Goal: Contribute content

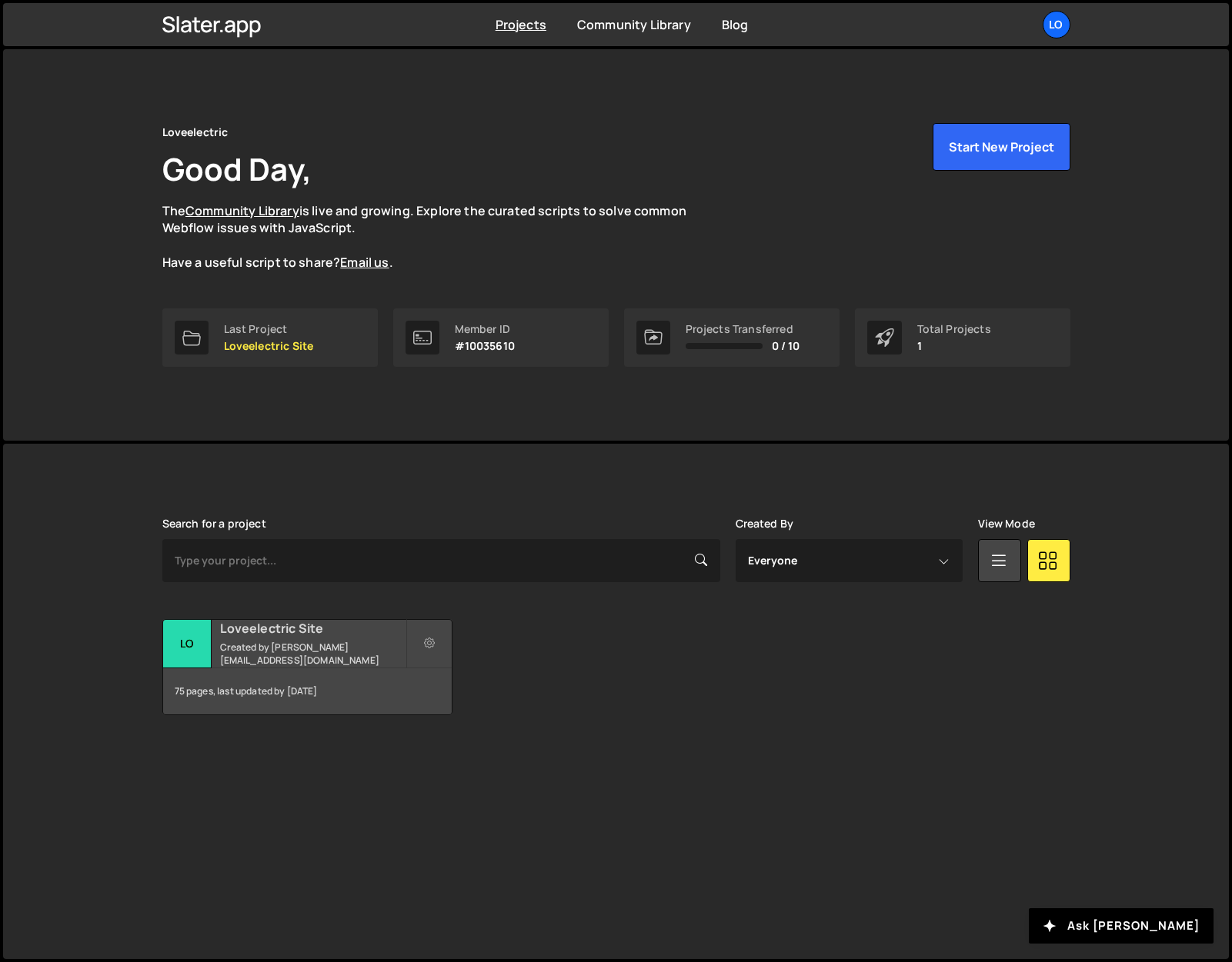
click at [291, 637] on h2 "Loveelectric Site" at bounding box center [312, 629] width 186 height 17
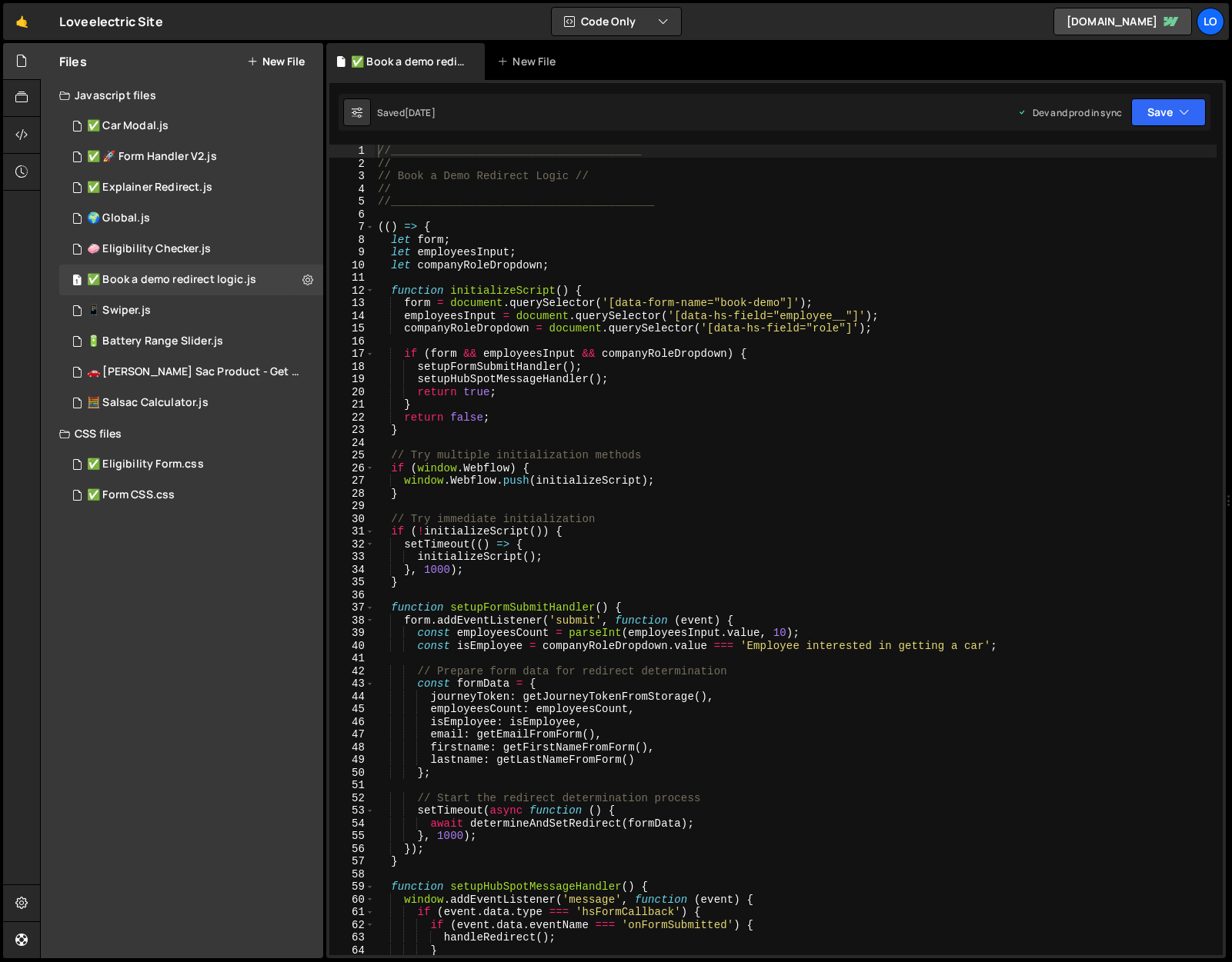
type textarea "setupHubSpotMessageHandler();"
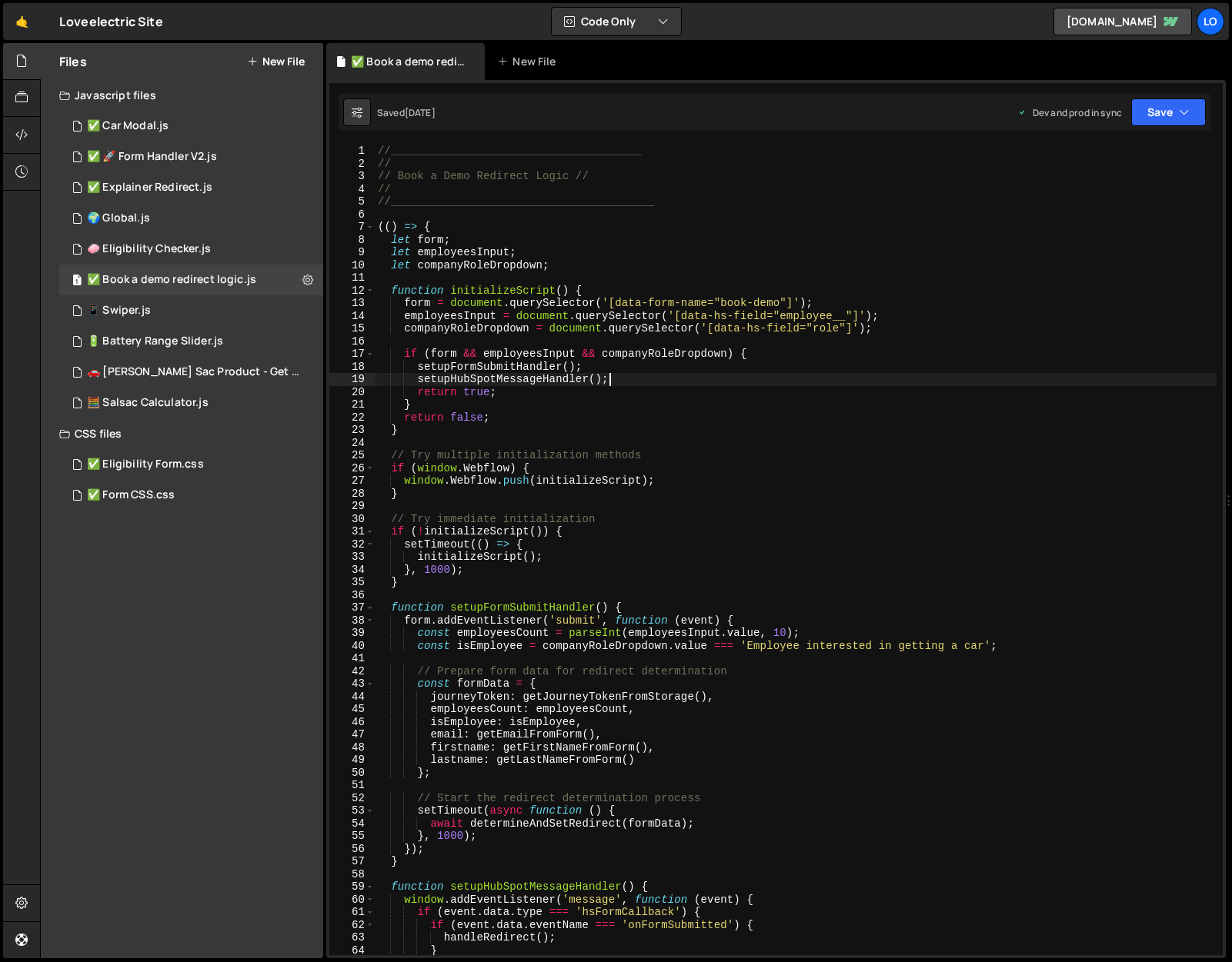
click at [693, 373] on div "//______________________________________ // // Book a Demo Redirect Logic // //…" at bounding box center [796, 562] width 842 height 835
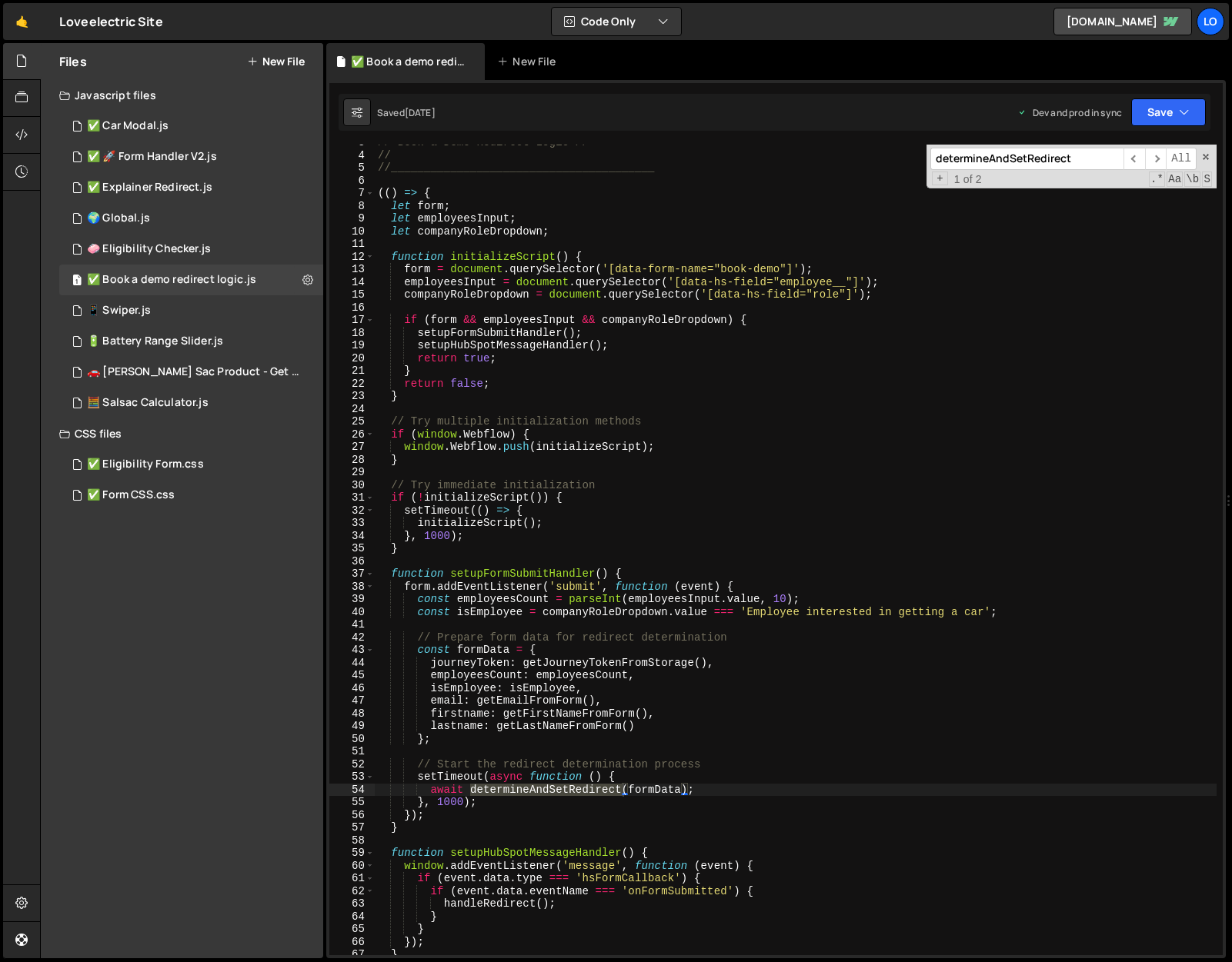
scroll to position [42, 0]
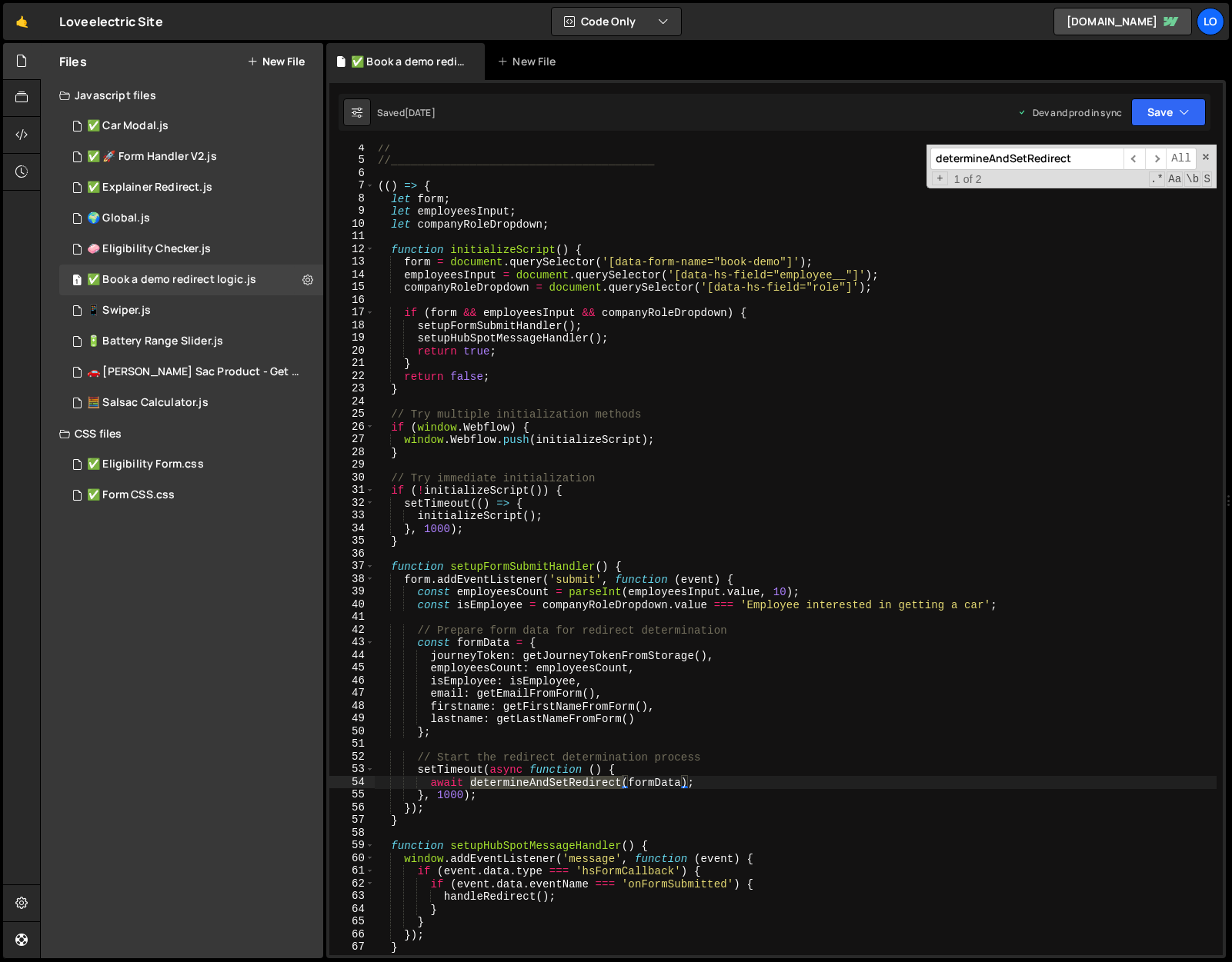
type input "determineAndSetRedirect"
click at [443, 805] on div "// //________________________________________ (( ) => { let form ; let employee…" at bounding box center [796, 558] width 842 height 835
click at [443, 791] on div "// //________________________________________ (( ) => { let form ; let employee…" at bounding box center [796, 558] width 842 height 835
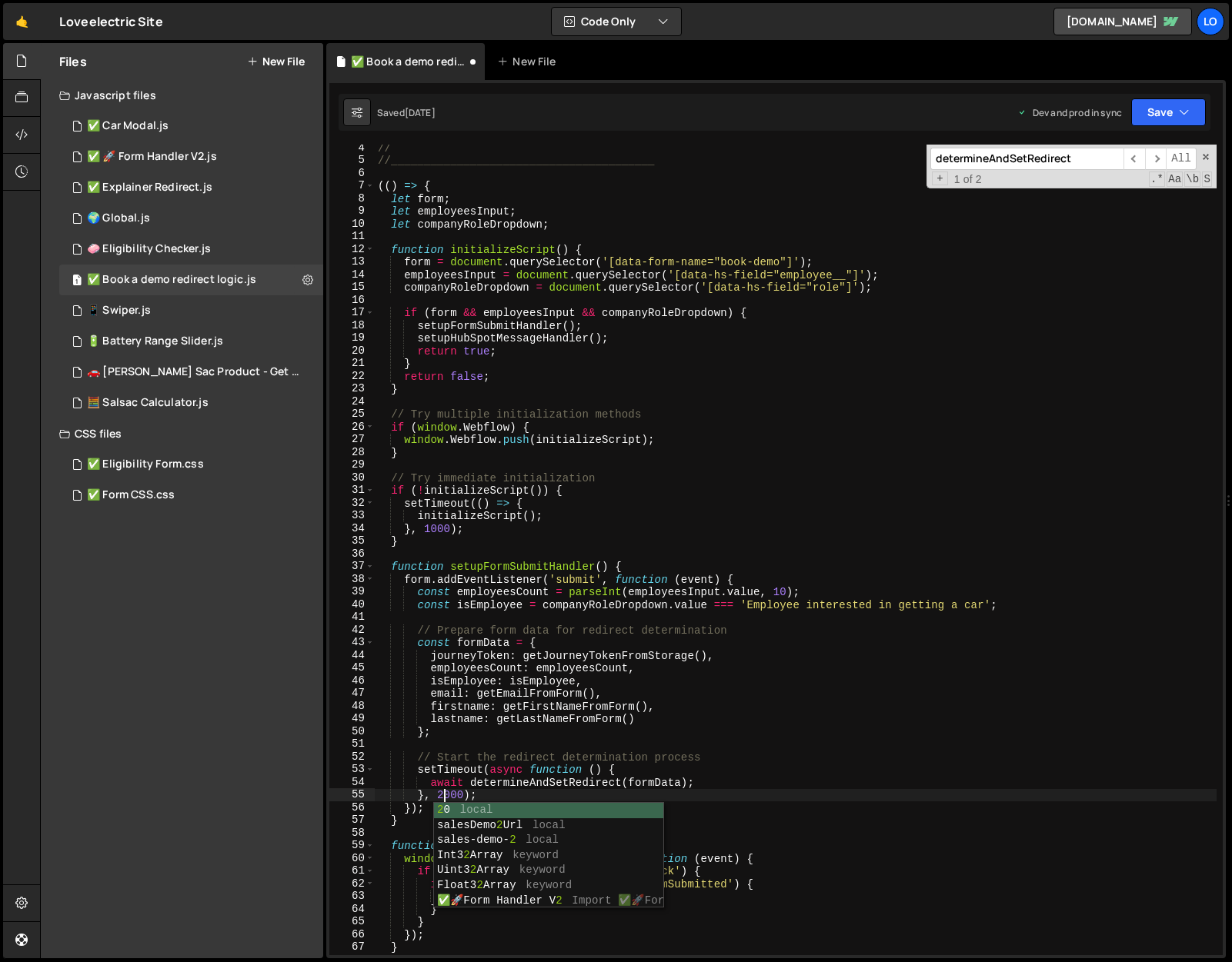
scroll to position [0, 3]
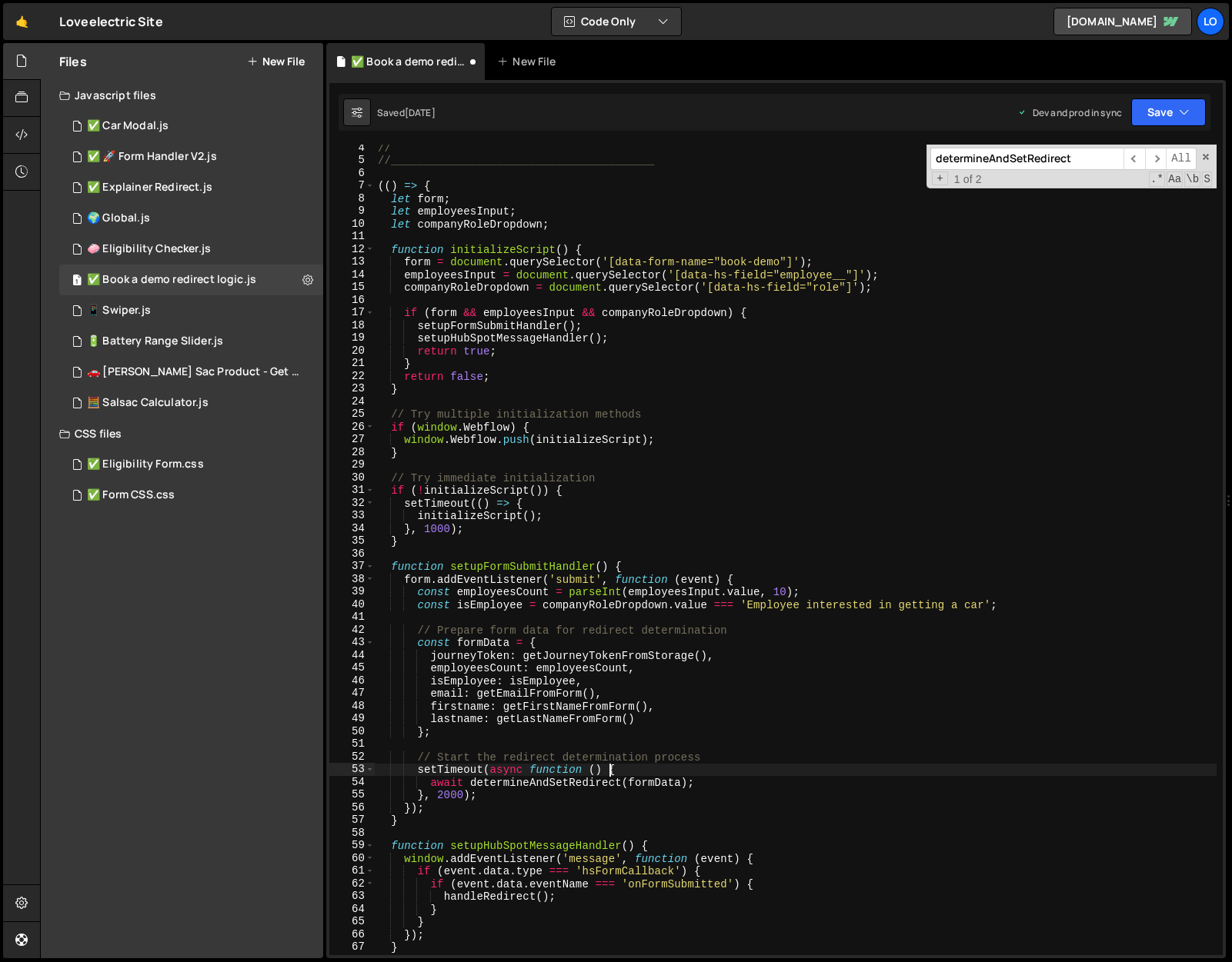
click at [607, 773] on div "// //________________________________________ (( ) => { let form ; let employee…" at bounding box center [796, 558] width 842 height 835
click at [1170, 106] on button "Save" at bounding box center [1168, 112] width 74 height 27
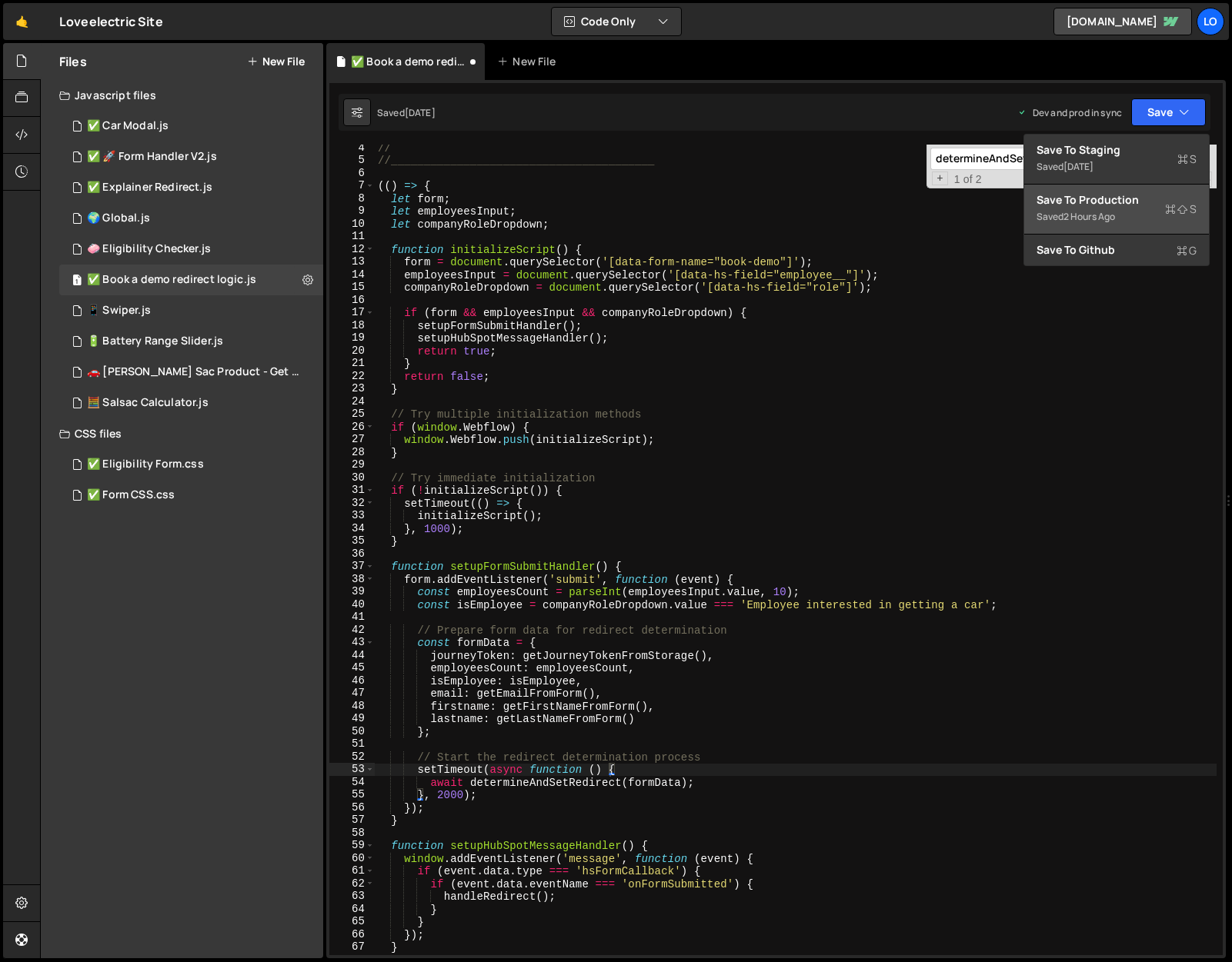
click at [1115, 208] on div "Saved 2 hours ago" at bounding box center [1116, 217] width 160 height 19
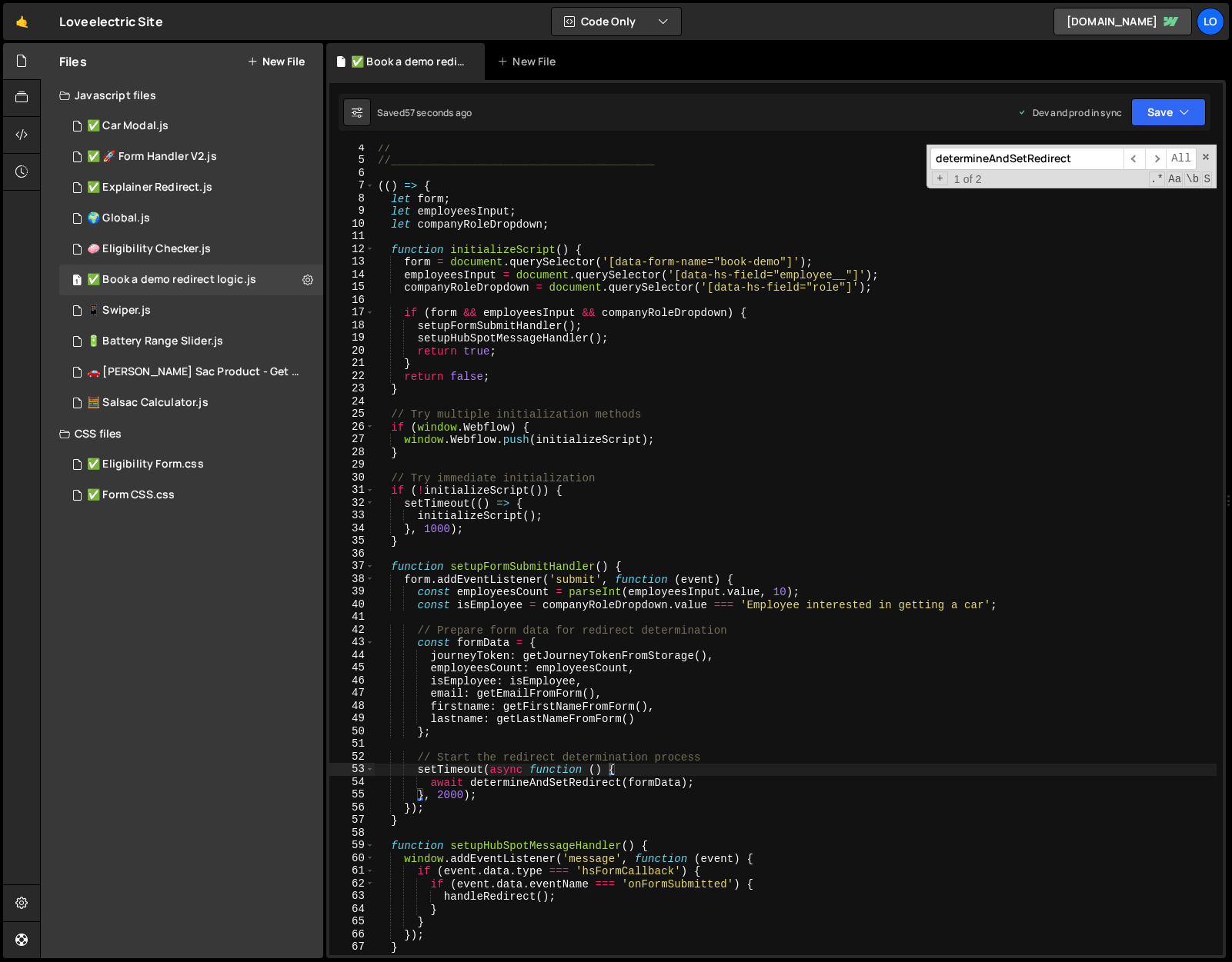
click at [442, 796] on div "// //________________________________________ (( ) => { let form ; let employee…" at bounding box center [796, 558] width 842 height 835
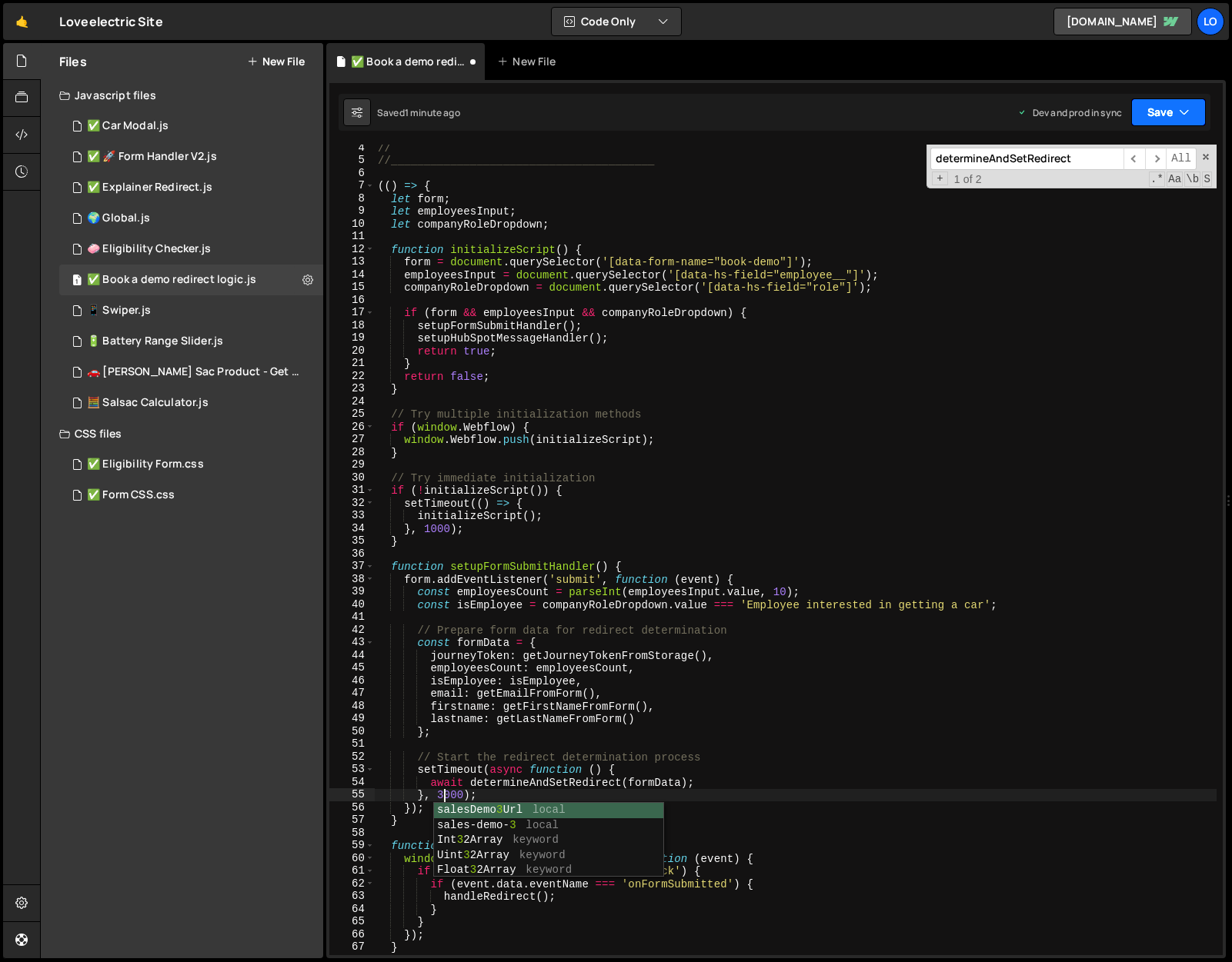
click at [1163, 102] on button "Save" at bounding box center [1168, 112] width 74 height 27
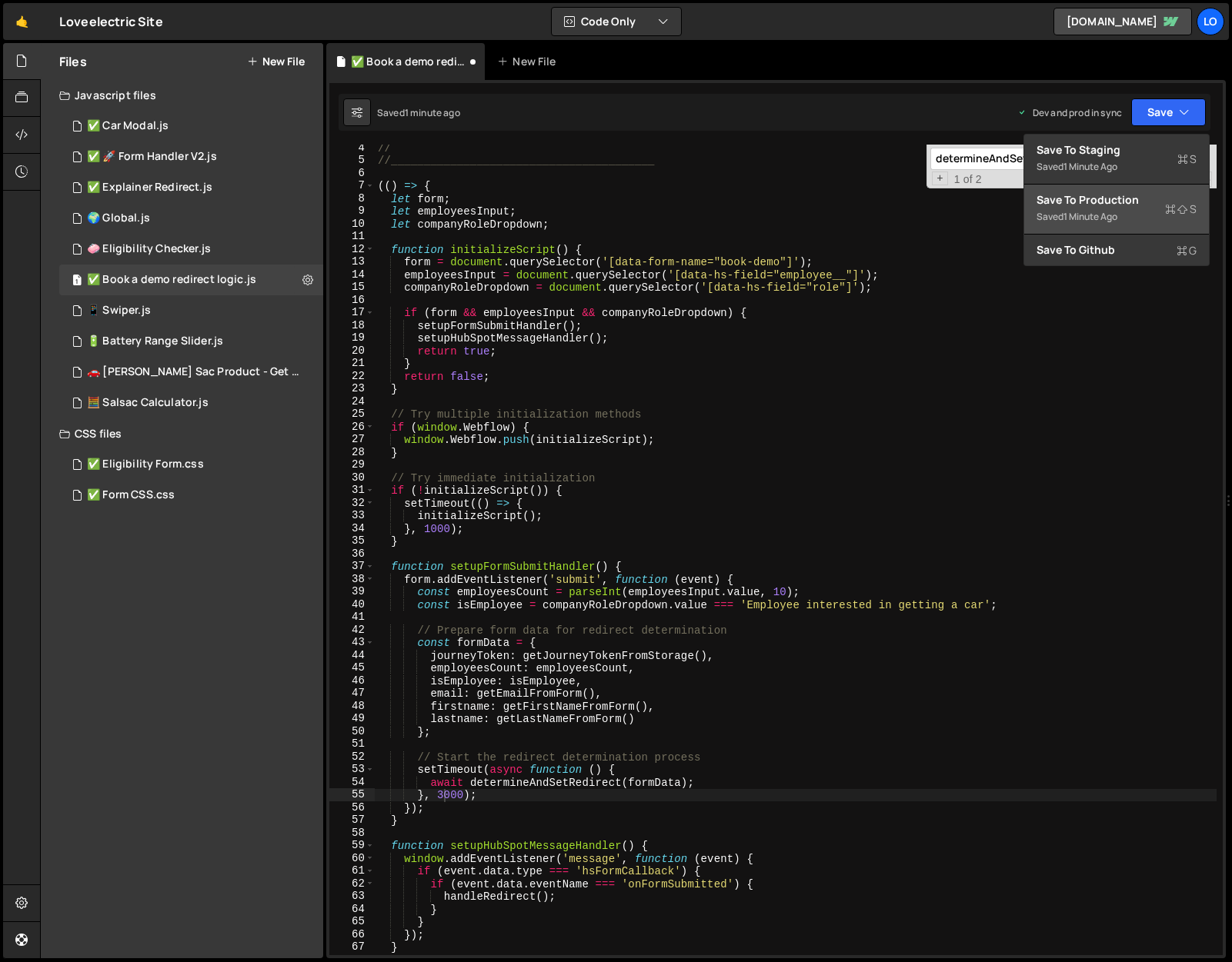
click at [1130, 208] on div "Saved 1 minute ago" at bounding box center [1116, 217] width 160 height 19
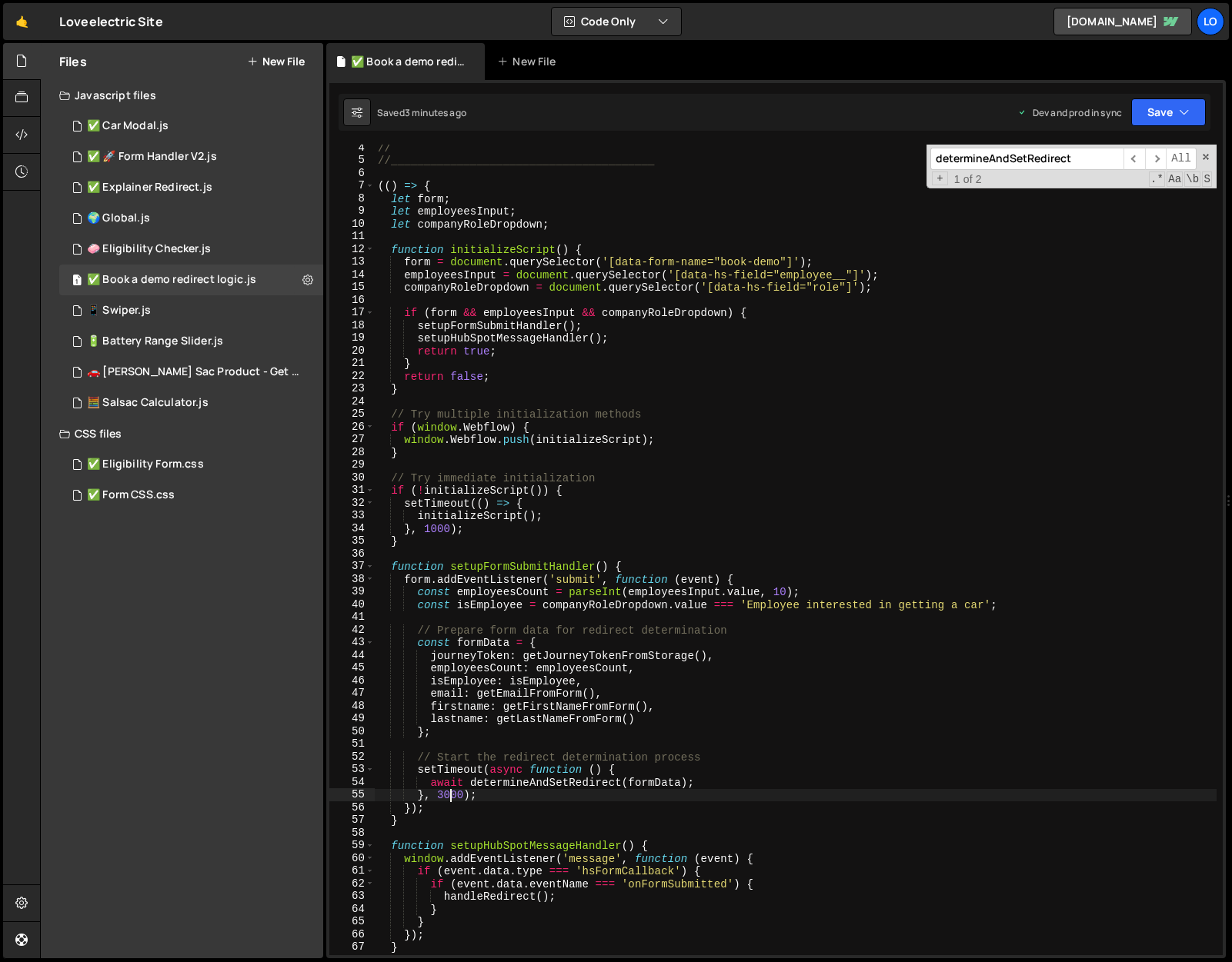
click at [453, 797] on div "// //________________________________________ (( ) => { let form ; let employee…" at bounding box center [796, 558] width 842 height 835
type textarea "}, 3500);"
click at [1179, 104] on icon "button" at bounding box center [1184, 112] width 11 height 15
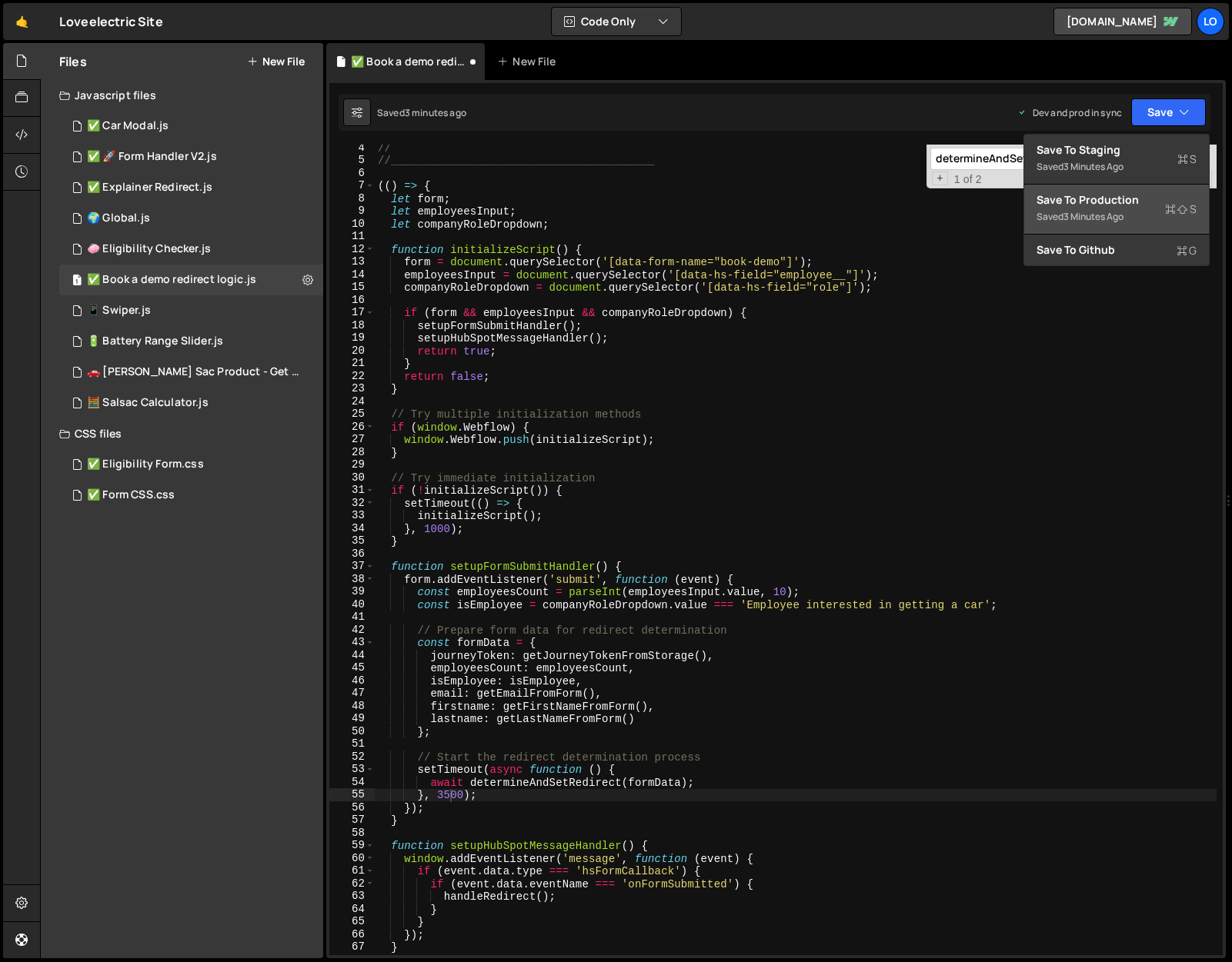
click at [1145, 208] on div "Saved 3 minutes ago" at bounding box center [1116, 217] width 160 height 19
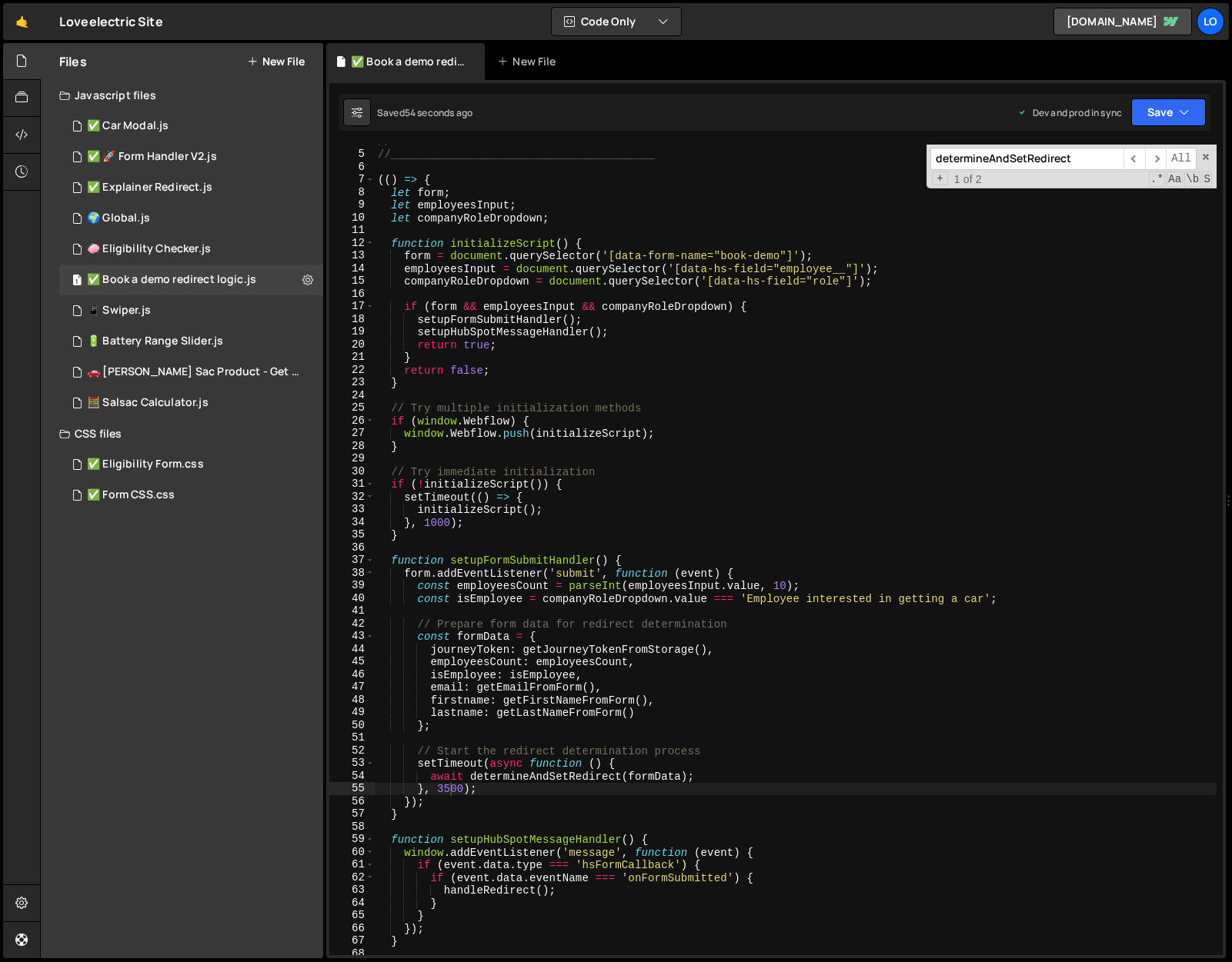
scroll to position [56, 0]
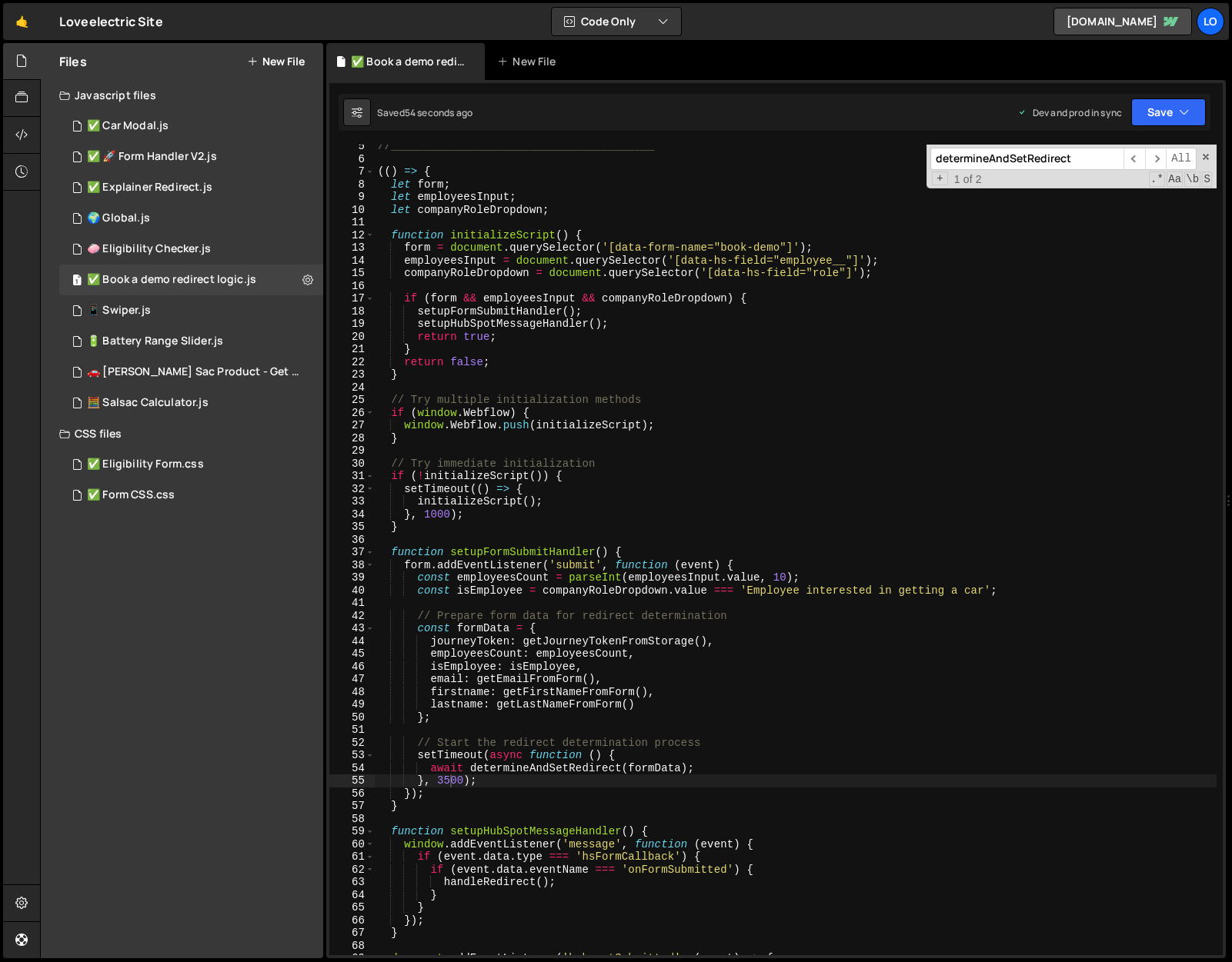
click at [561, 735] on div "//________________________________________ (( ) => { let form ; let employeesIn…" at bounding box center [796, 558] width 842 height 835
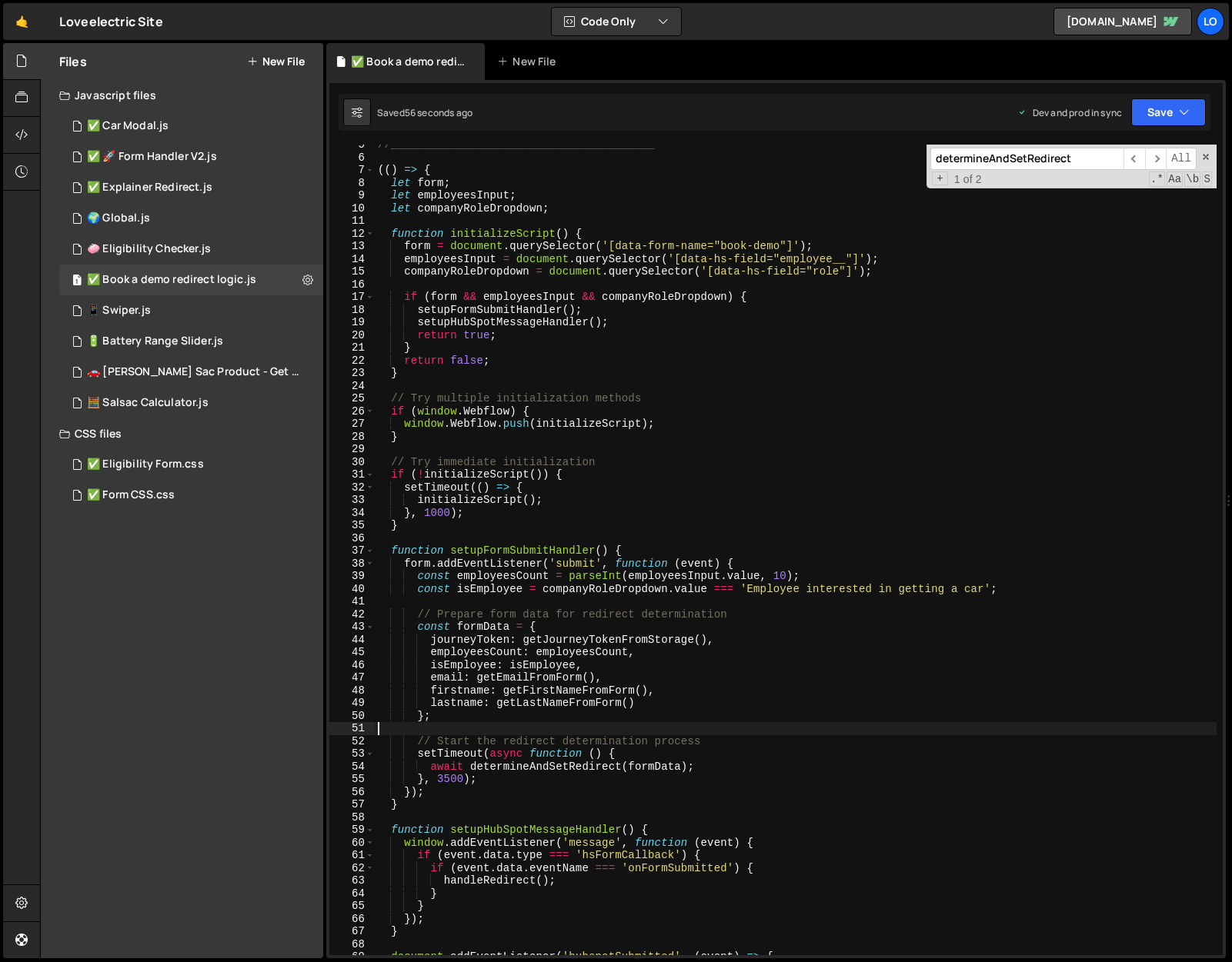
scroll to position [57, 0]
click at [445, 777] on div "//________________________________________ (( ) => { let form ; let employeesIn…" at bounding box center [796, 556] width 842 height 835
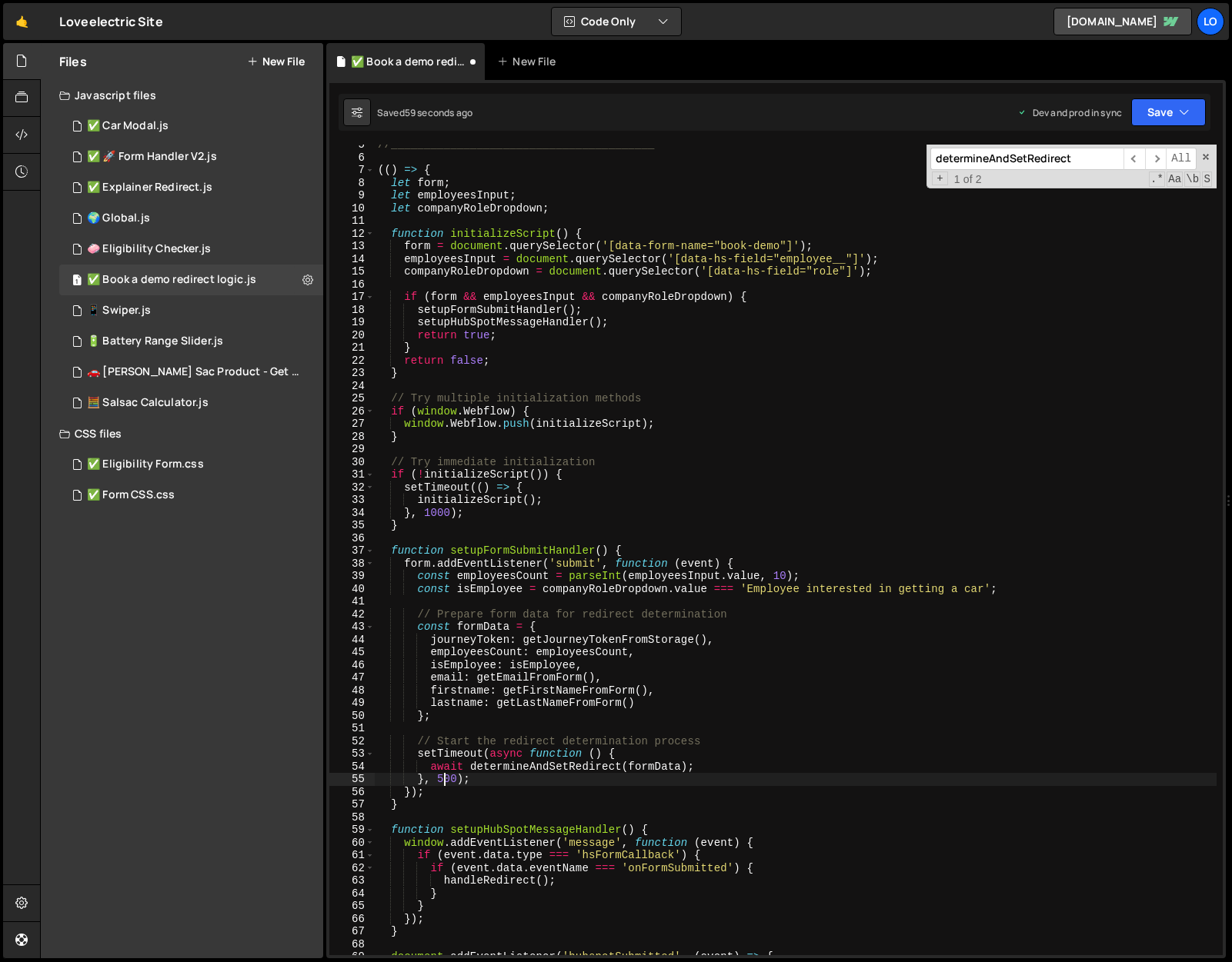
scroll to position [0, 4]
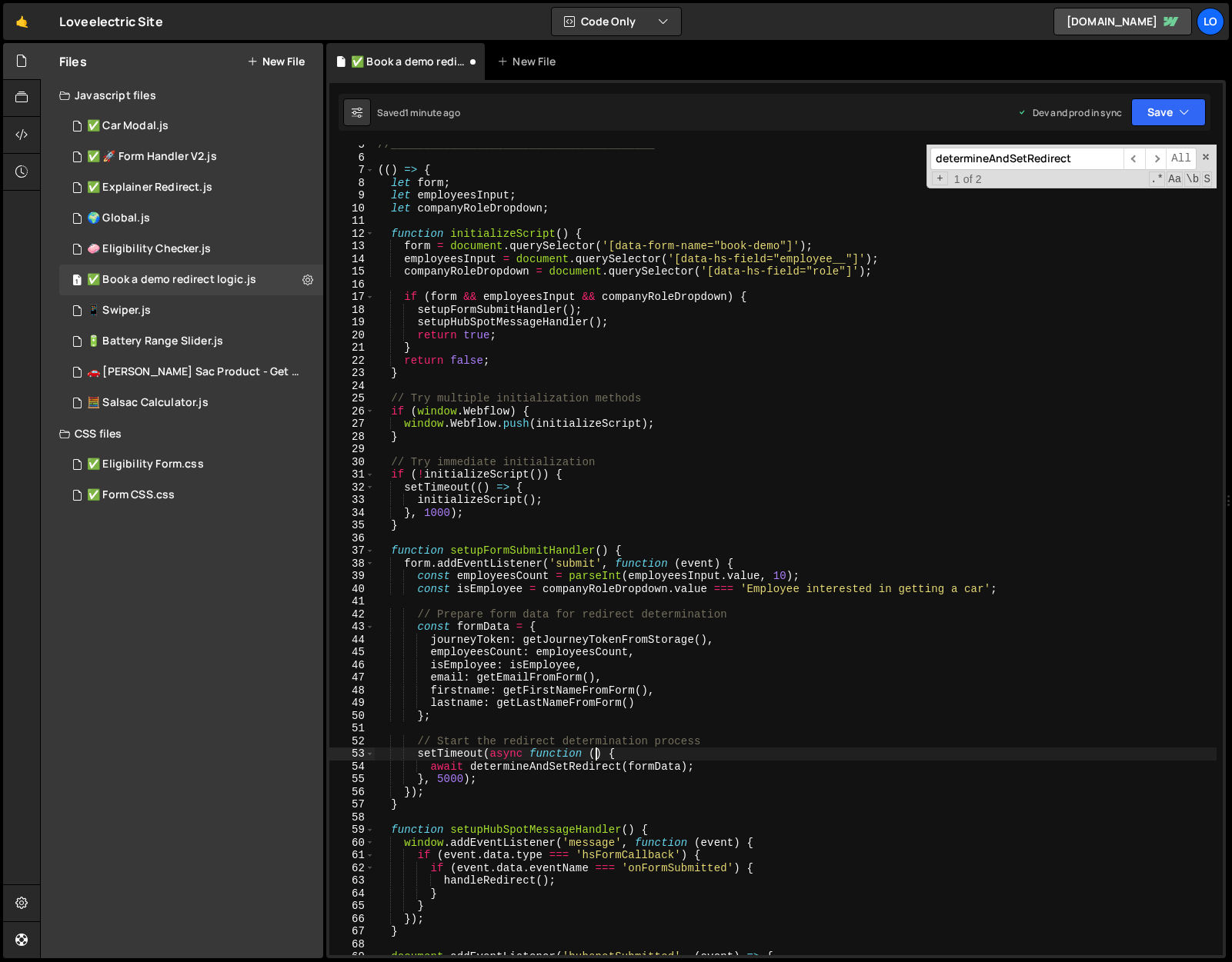
click at [594, 751] on div "//________________________________________ (( ) => { let form ; let employeesIn…" at bounding box center [796, 556] width 842 height 835
click at [1164, 111] on button "Save" at bounding box center [1168, 112] width 74 height 27
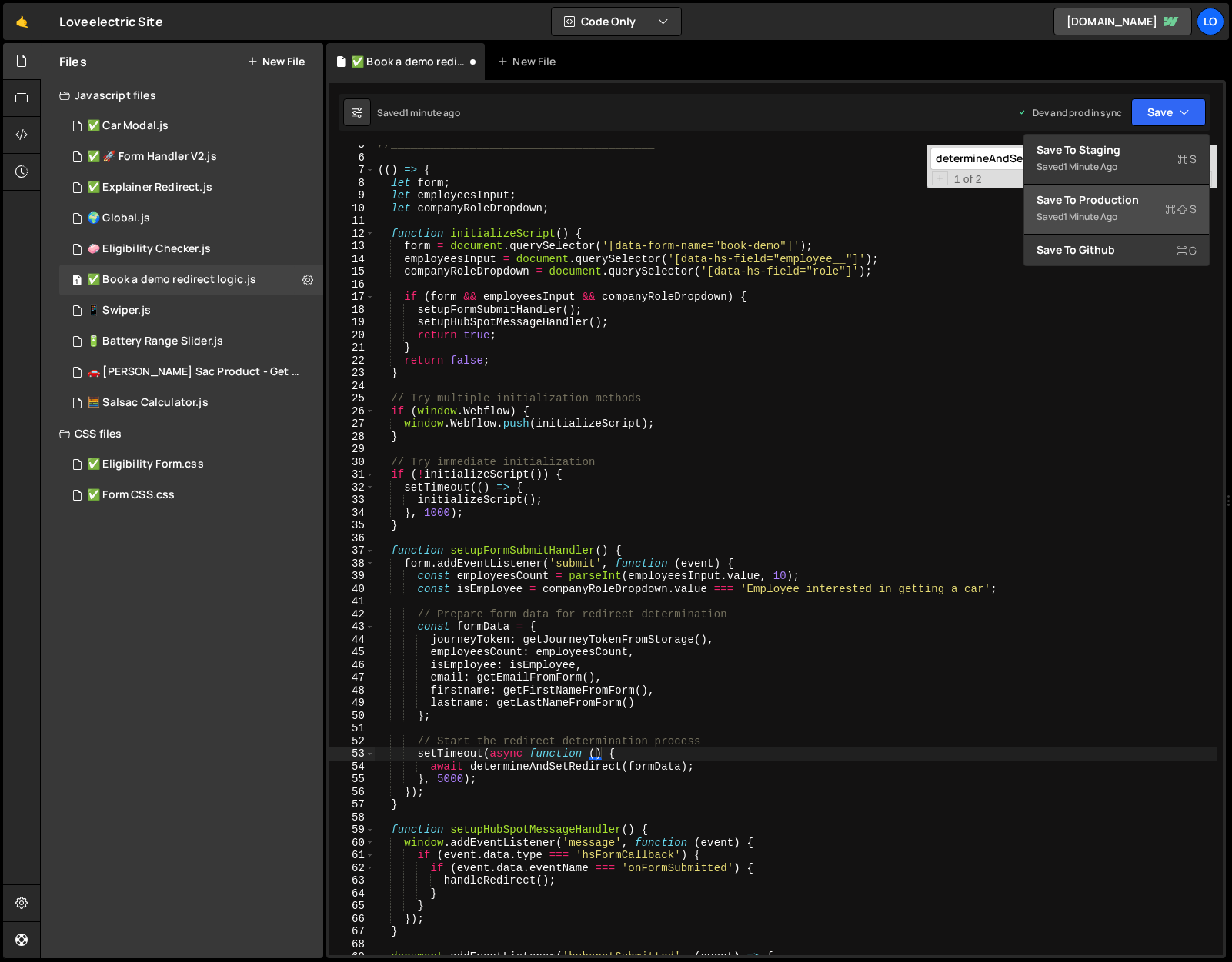
click at [1144, 191] on button "Save to Production S Saved 1 minute ago" at bounding box center [1116, 210] width 185 height 50
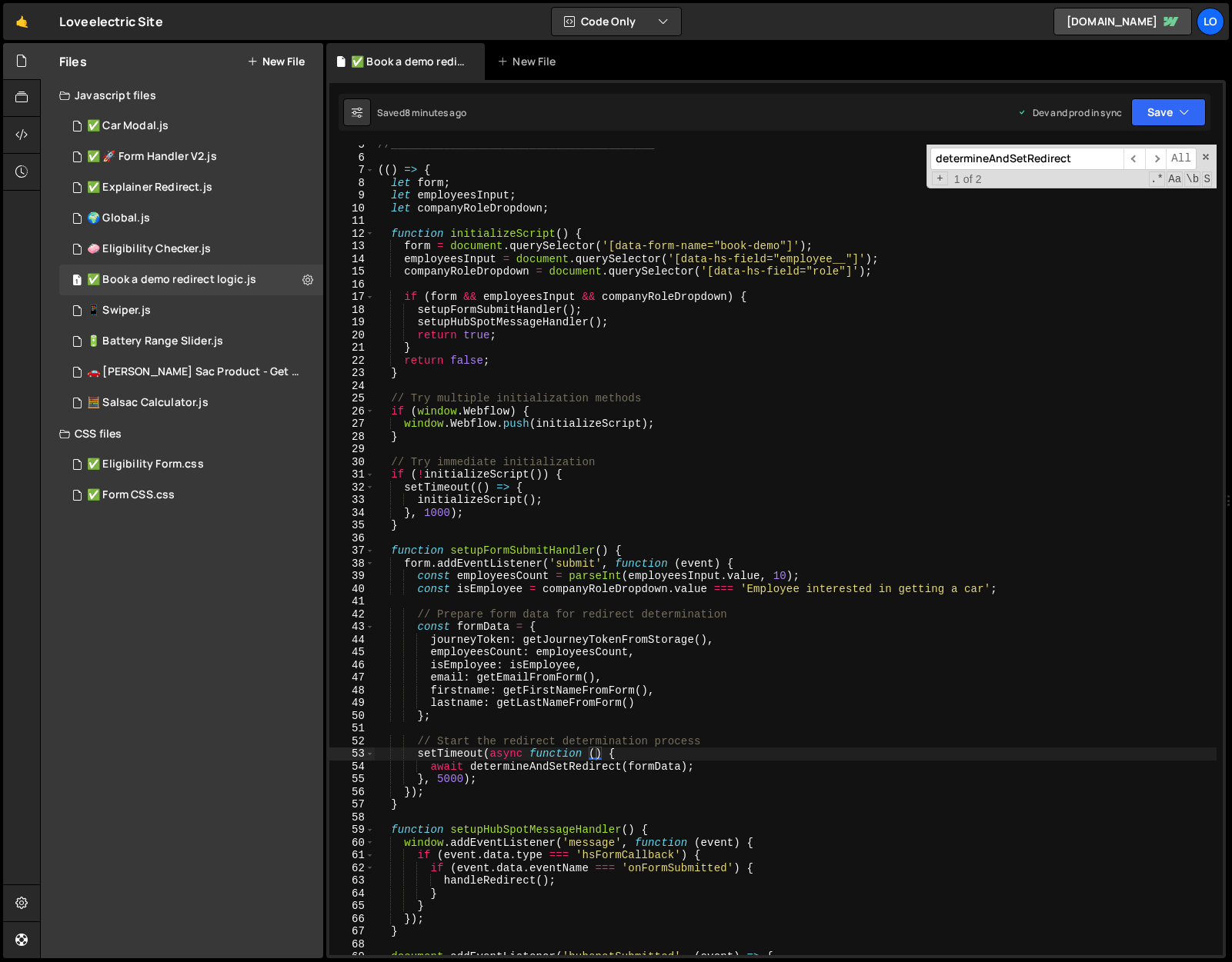
click at [439, 780] on div "//________________________________________ (( ) => { let form ; let employeesIn…" at bounding box center [796, 556] width 842 height 835
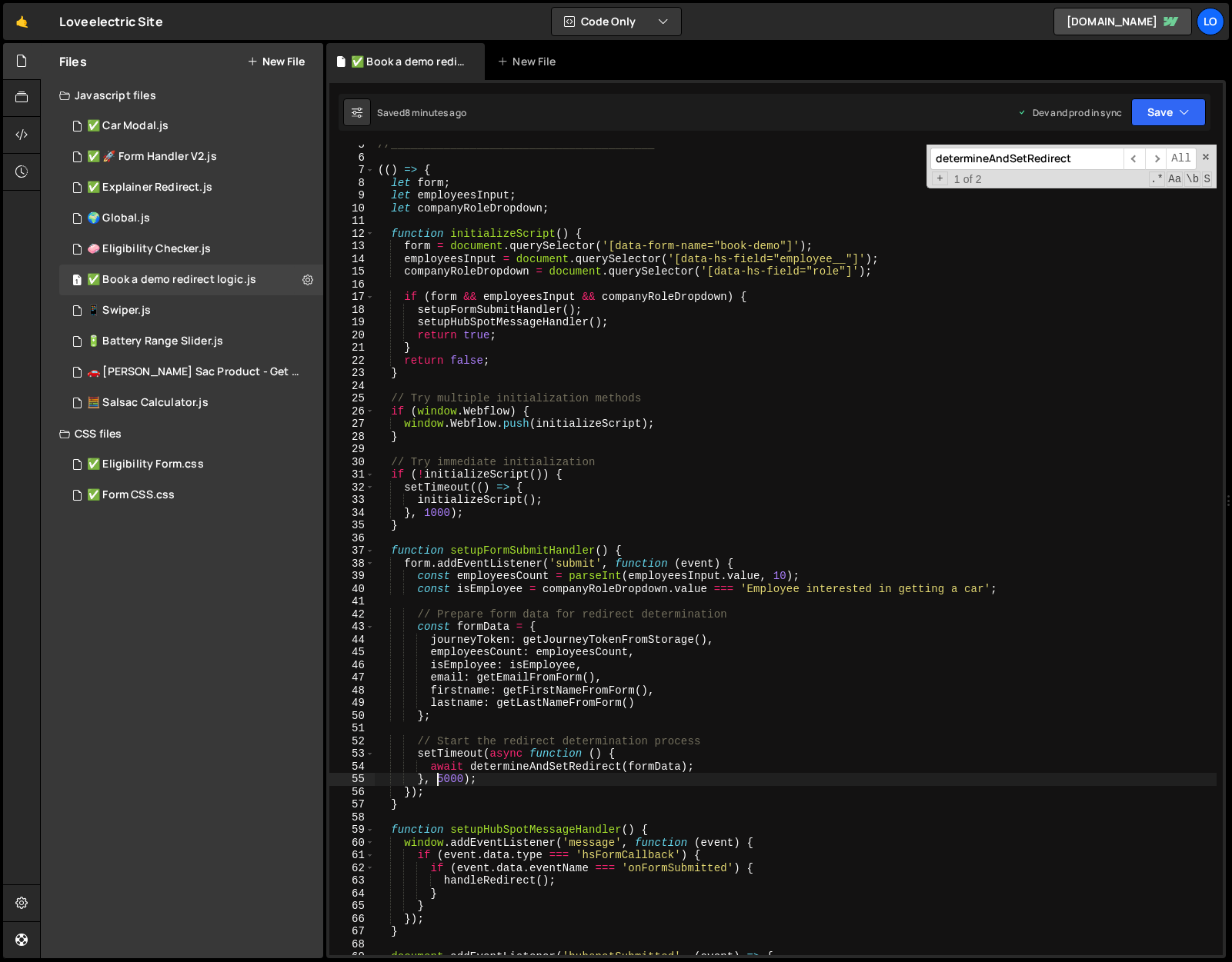
click at [441, 778] on div "//________________________________________ (( ) => { let form ; let employeesIn…" at bounding box center [796, 556] width 842 height 835
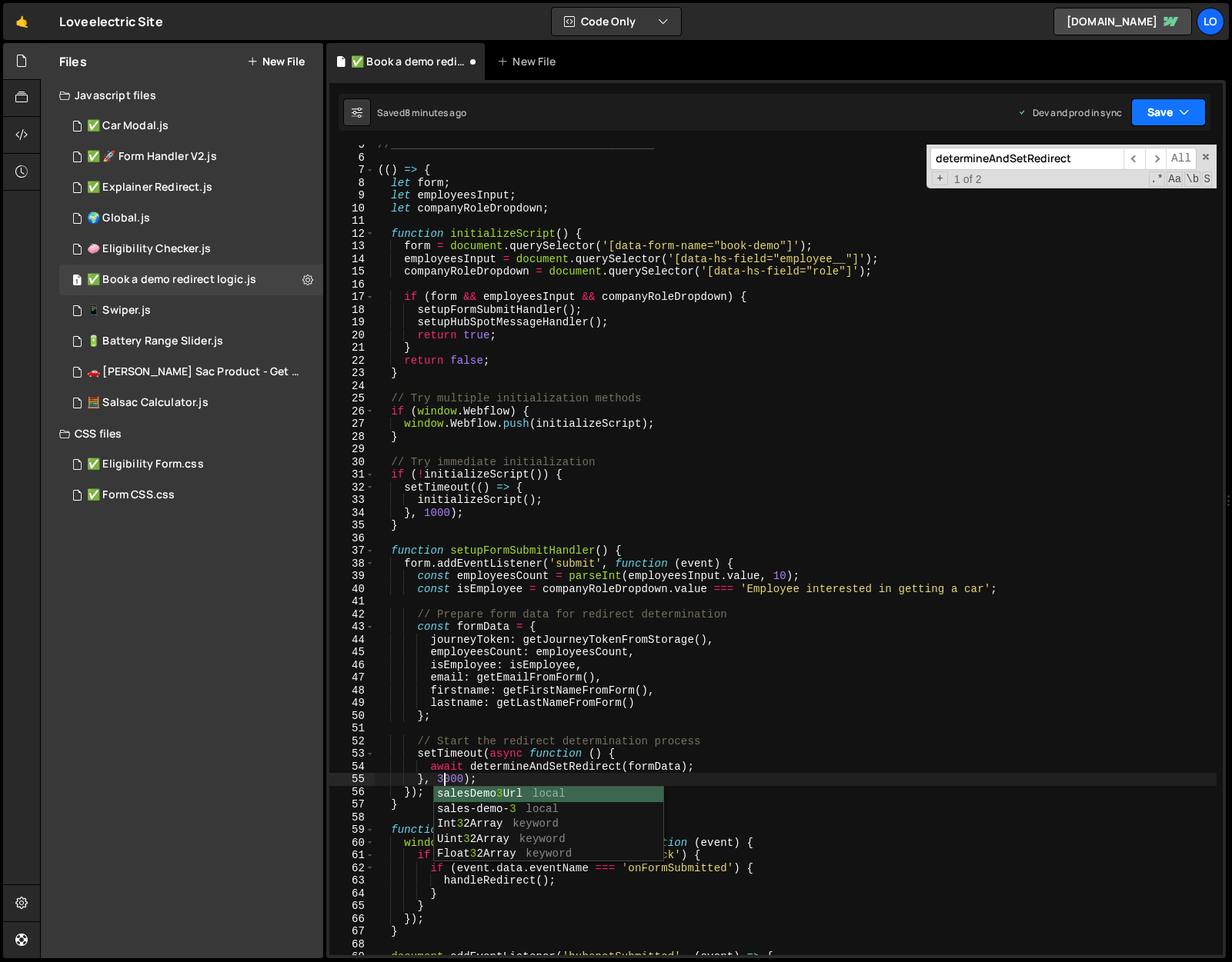
type textarea "}, 3000);"
click at [1163, 115] on button "Save" at bounding box center [1168, 112] width 74 height 27
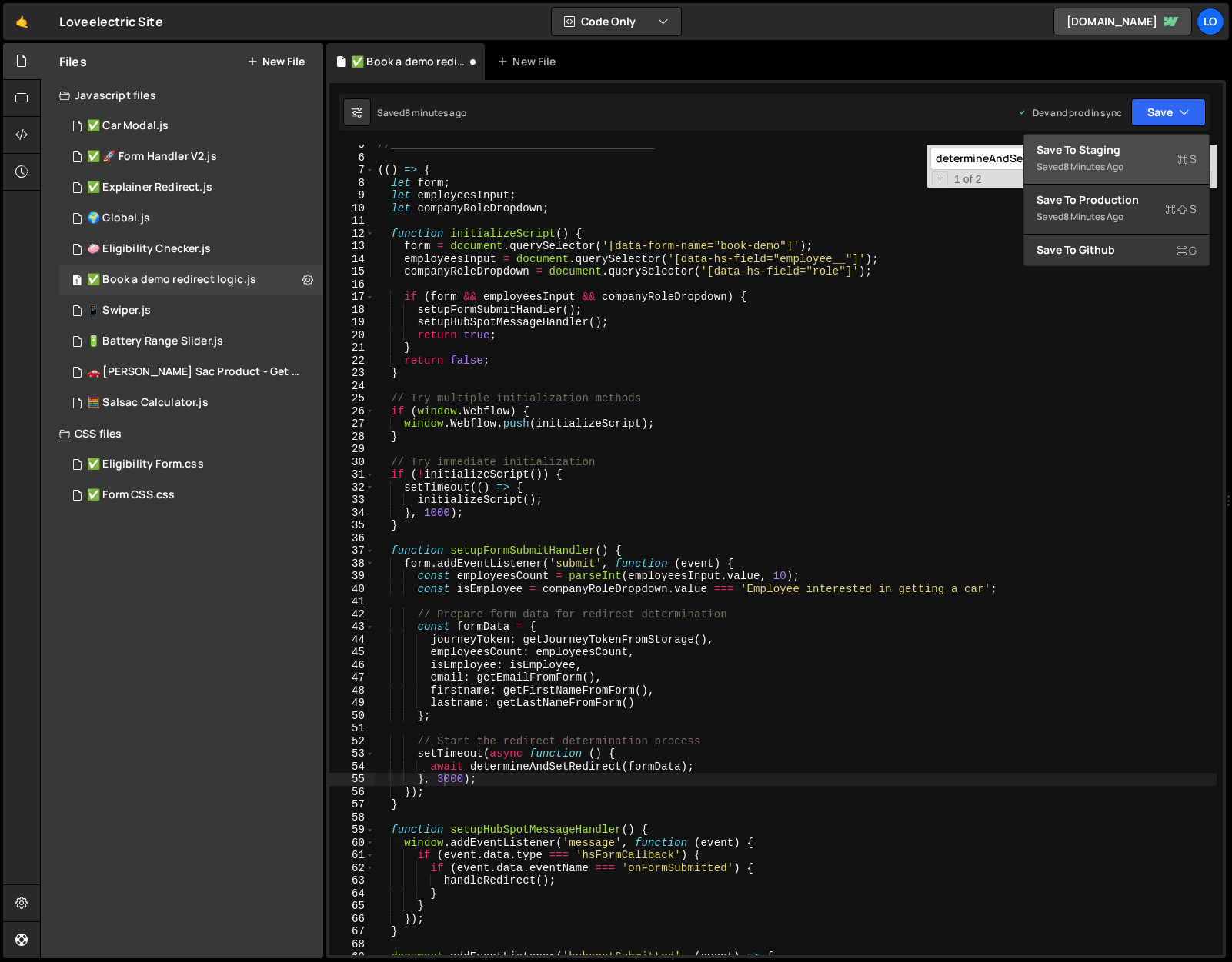
click at [1146, 142] on div "Save to Staging S" at bounding box center [1116, 150] width 160 height 15
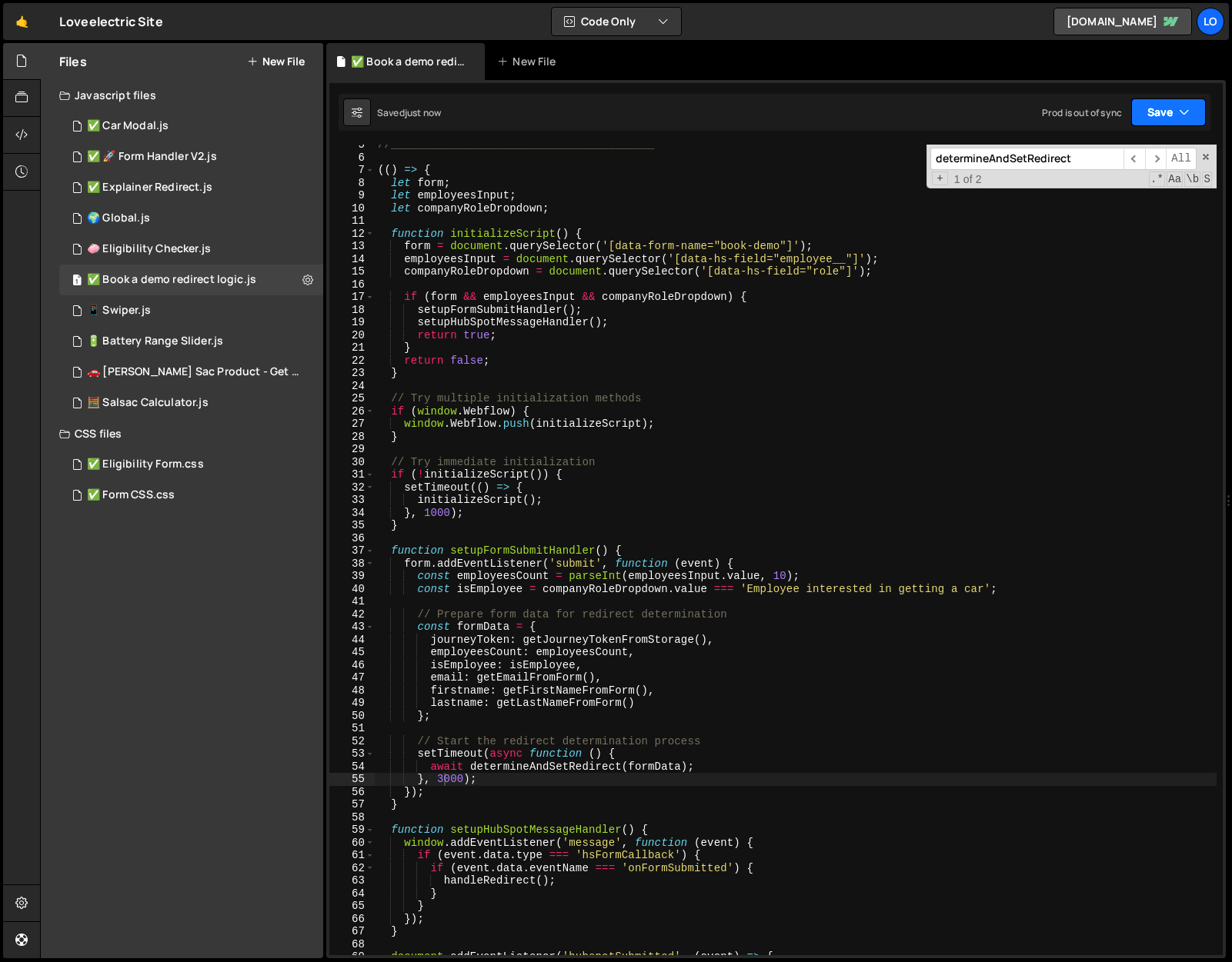
click at [1157, 114] on button "Save" at bounding box center [1168, 112] width 74 height 27
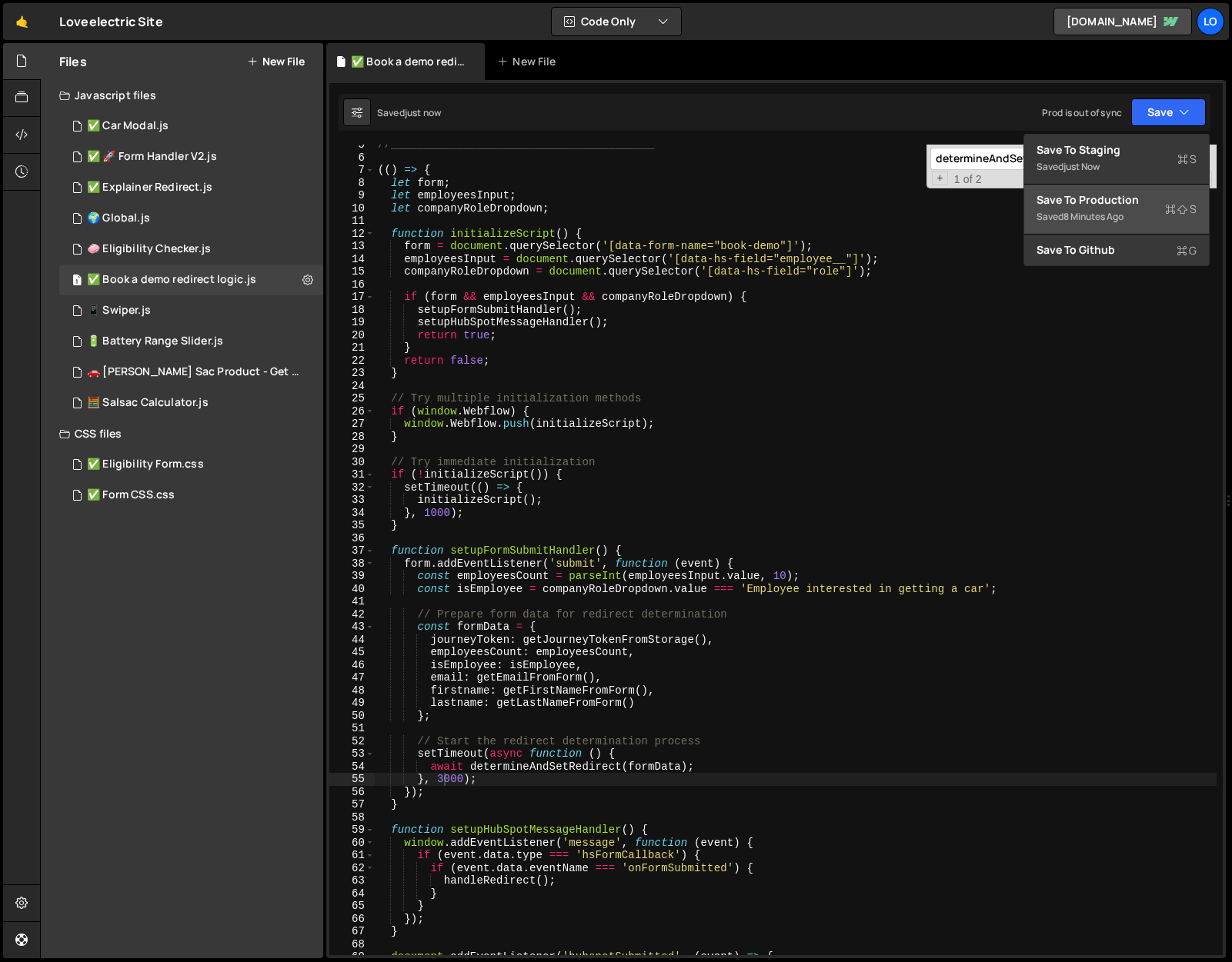
click at [1145, 198] on div "Save to Production S" at bounding box center [1116, 200] width 160 height 15
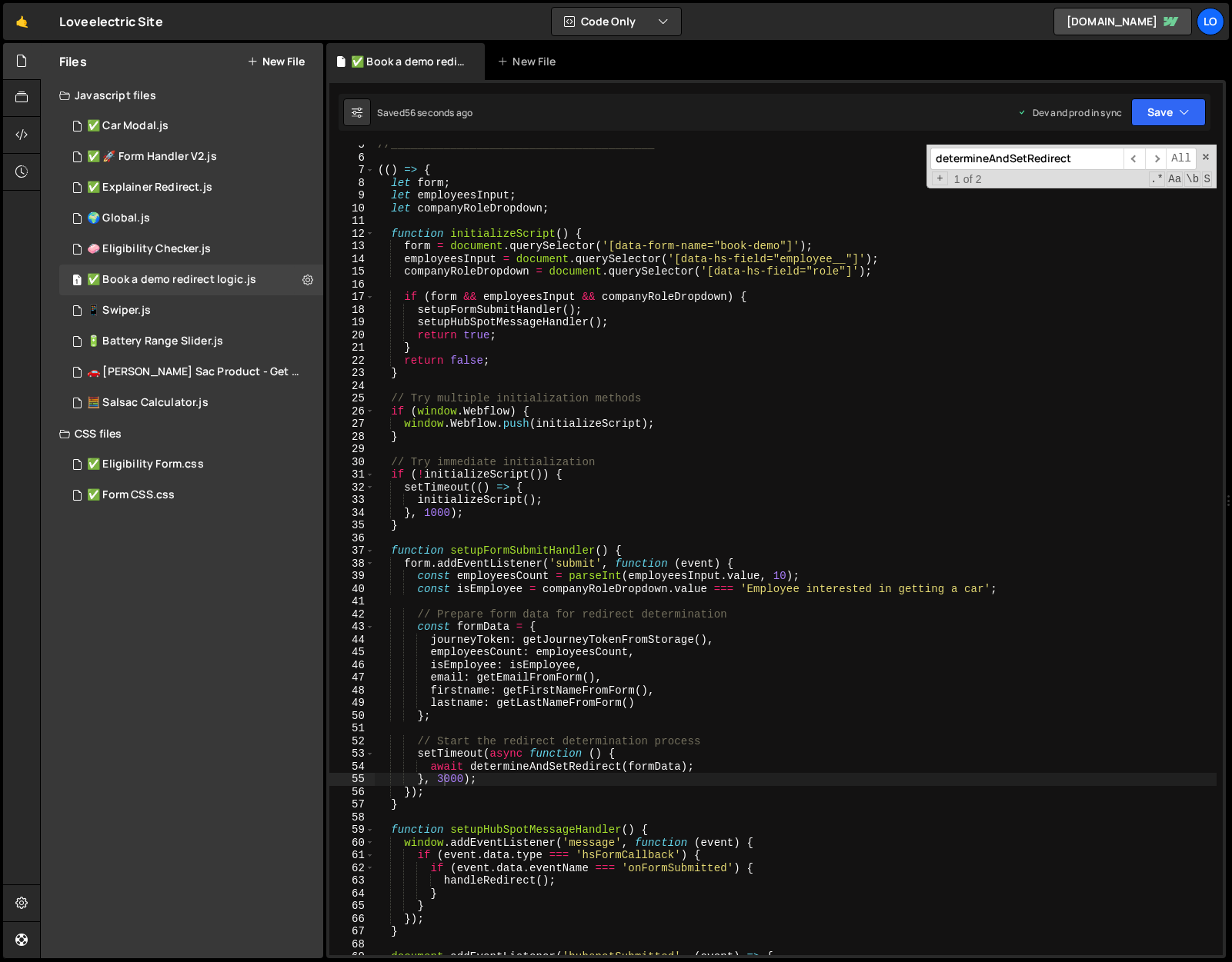
click at [1004, 157] on input "determineAndSetRedirect" at bounding box center [1027, 159] width 193 height 22
paste input "function handle"
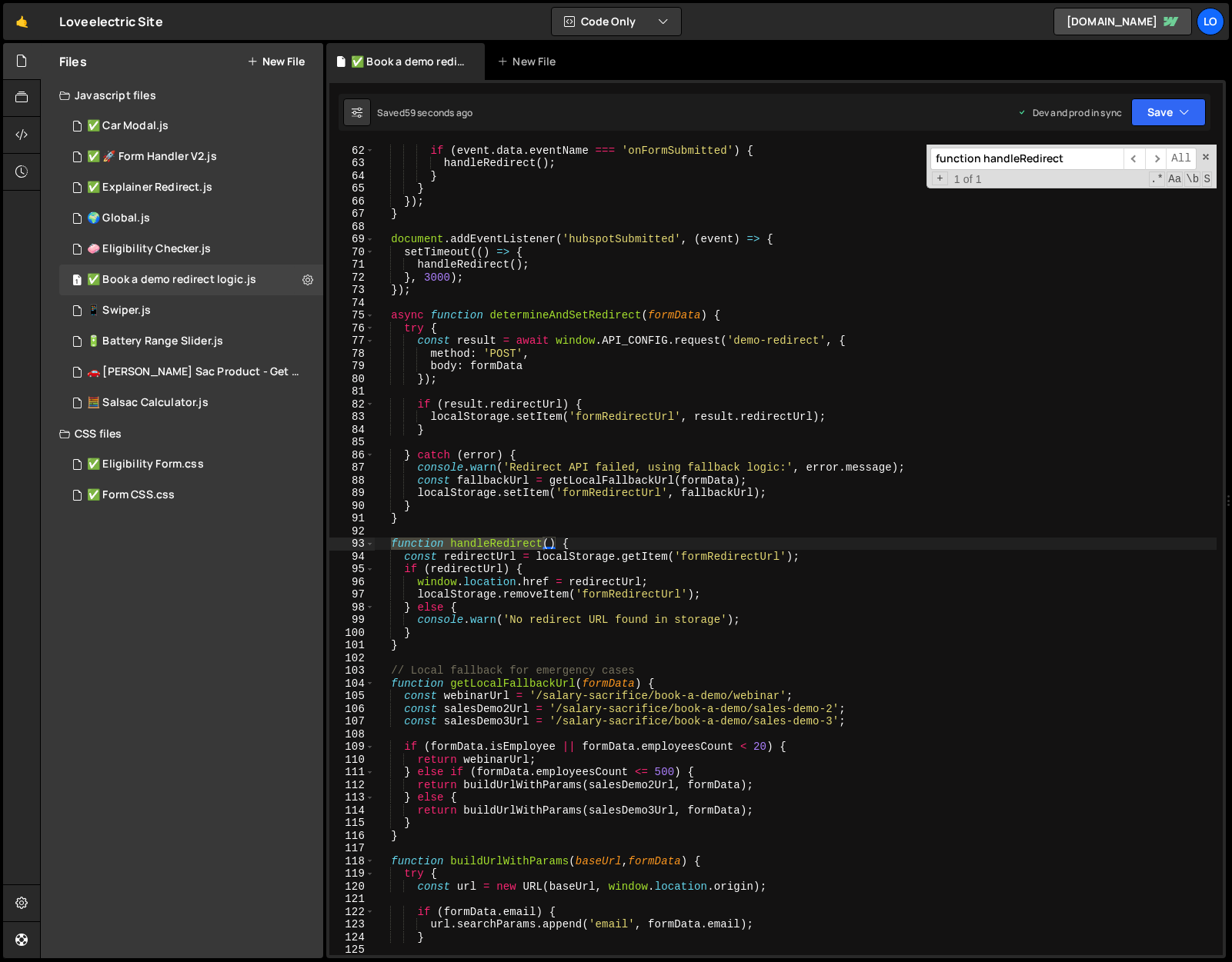
type input "function handleRedirect"
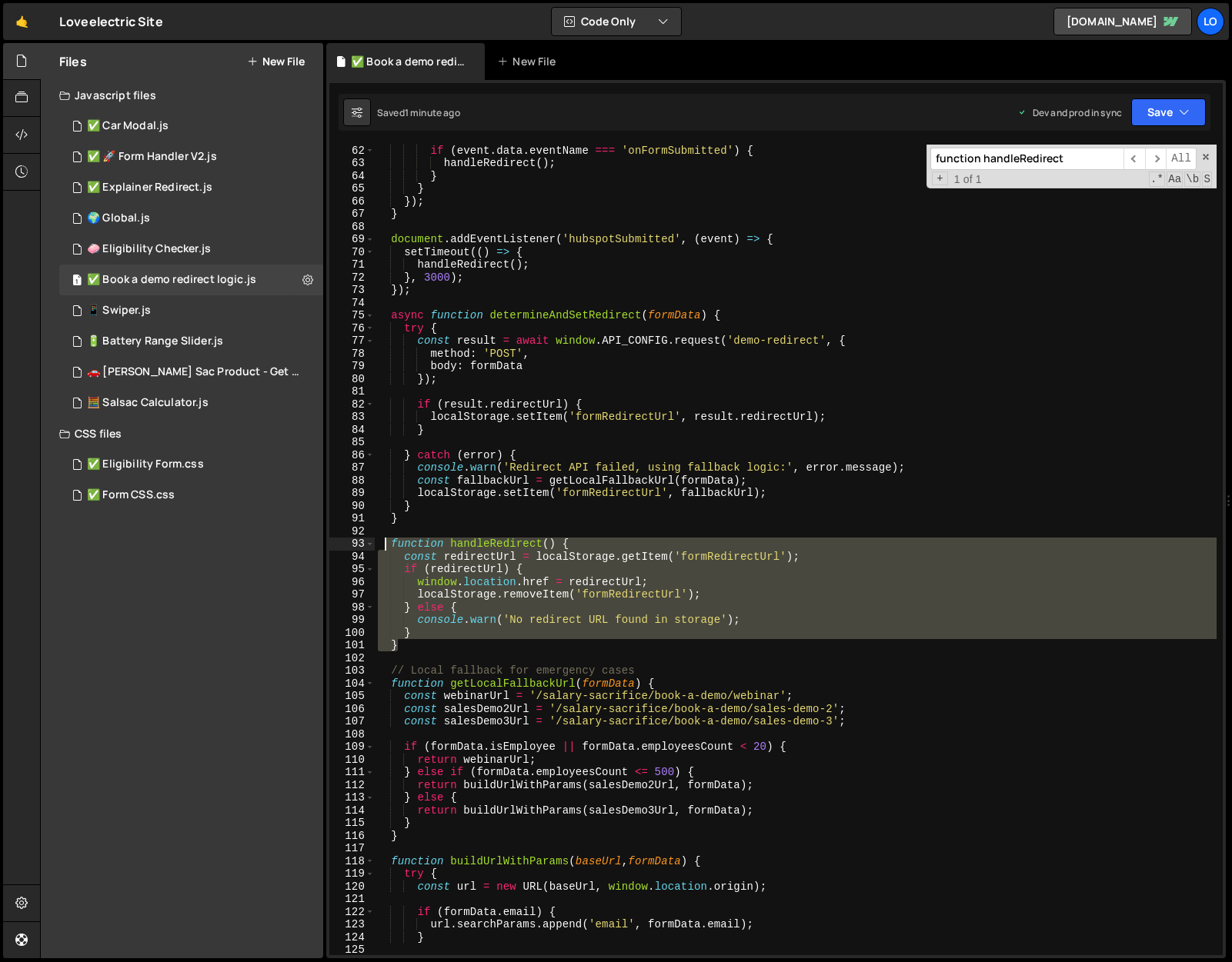
drag, startPoint x: 407, startPoint y: 643, endPoint x: 385, endPoint y: 545, distance: 100.4
click at [385, 545] on div "if ( event . data . eventName === 'onFormSubmitted' ) { handleRedirect ( ) ; } …" at bounding box center [796, 561] width 842 height 835
paste textarea "}"
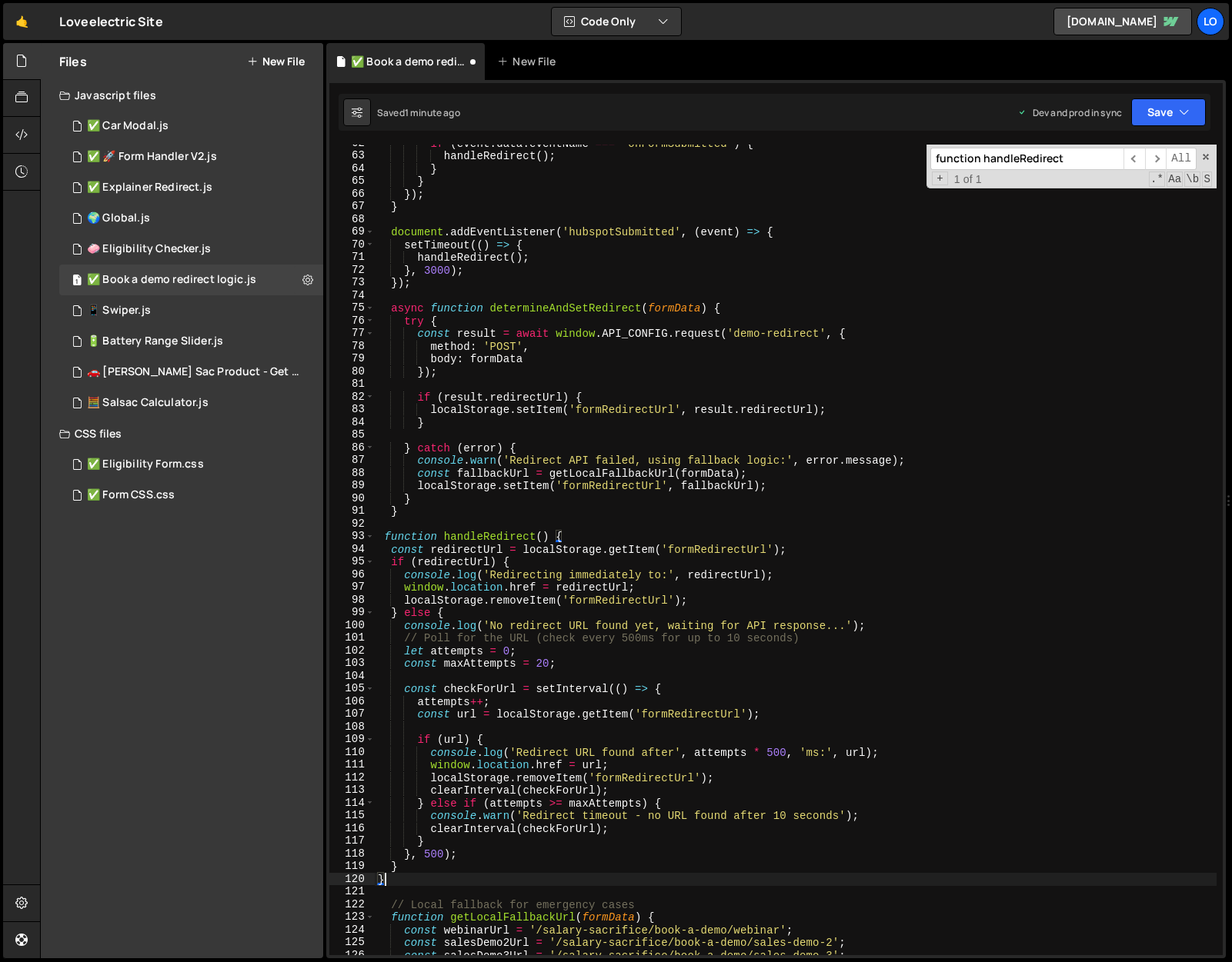
scroll to position [782, 0]
click at [1153, 123] on button "Save" at bounding box center [1168, 112] width 74 height 27
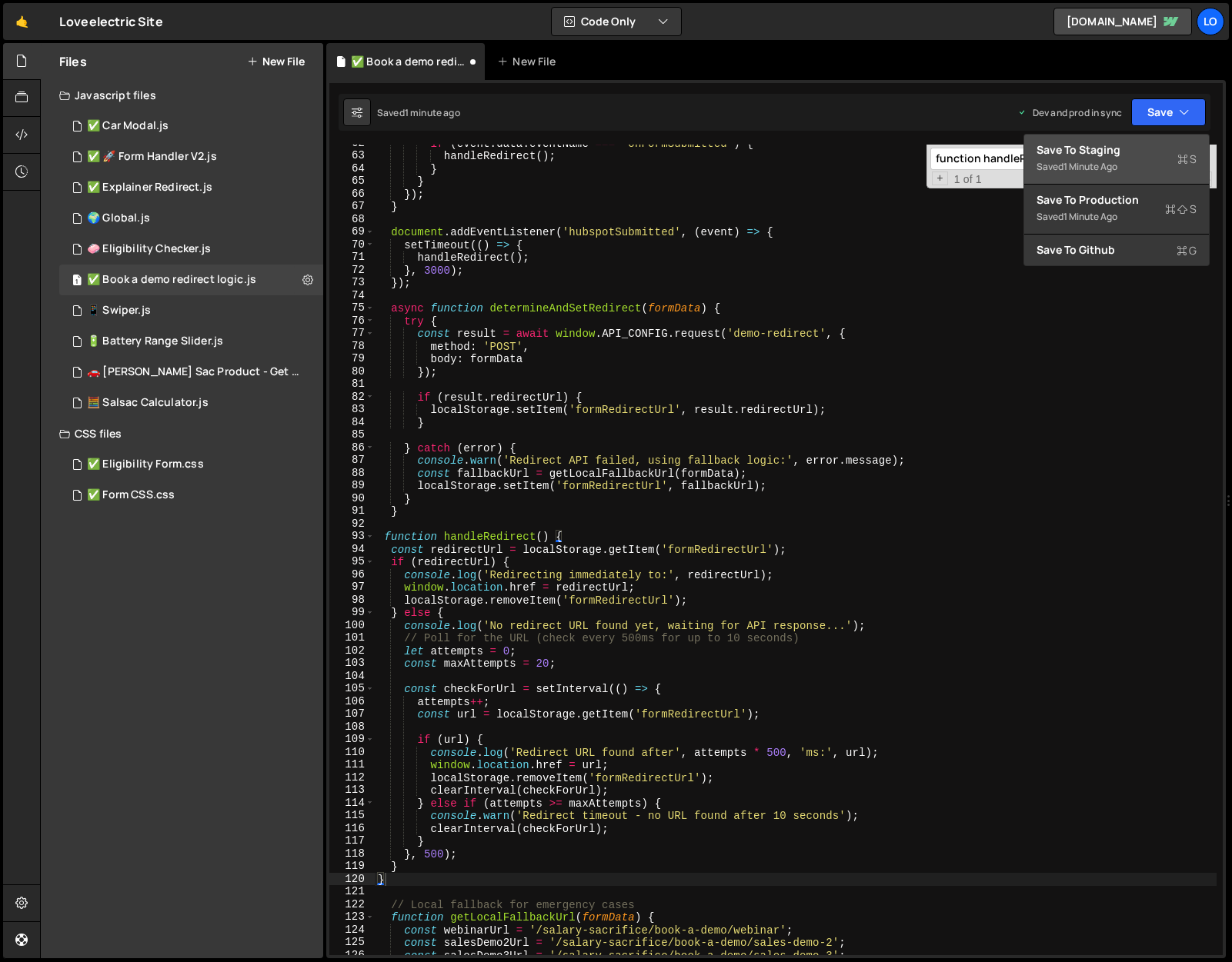
click at [1147, 144] on div "Save to Staging S" at bounding box center [1116, 150] width 160 height 15
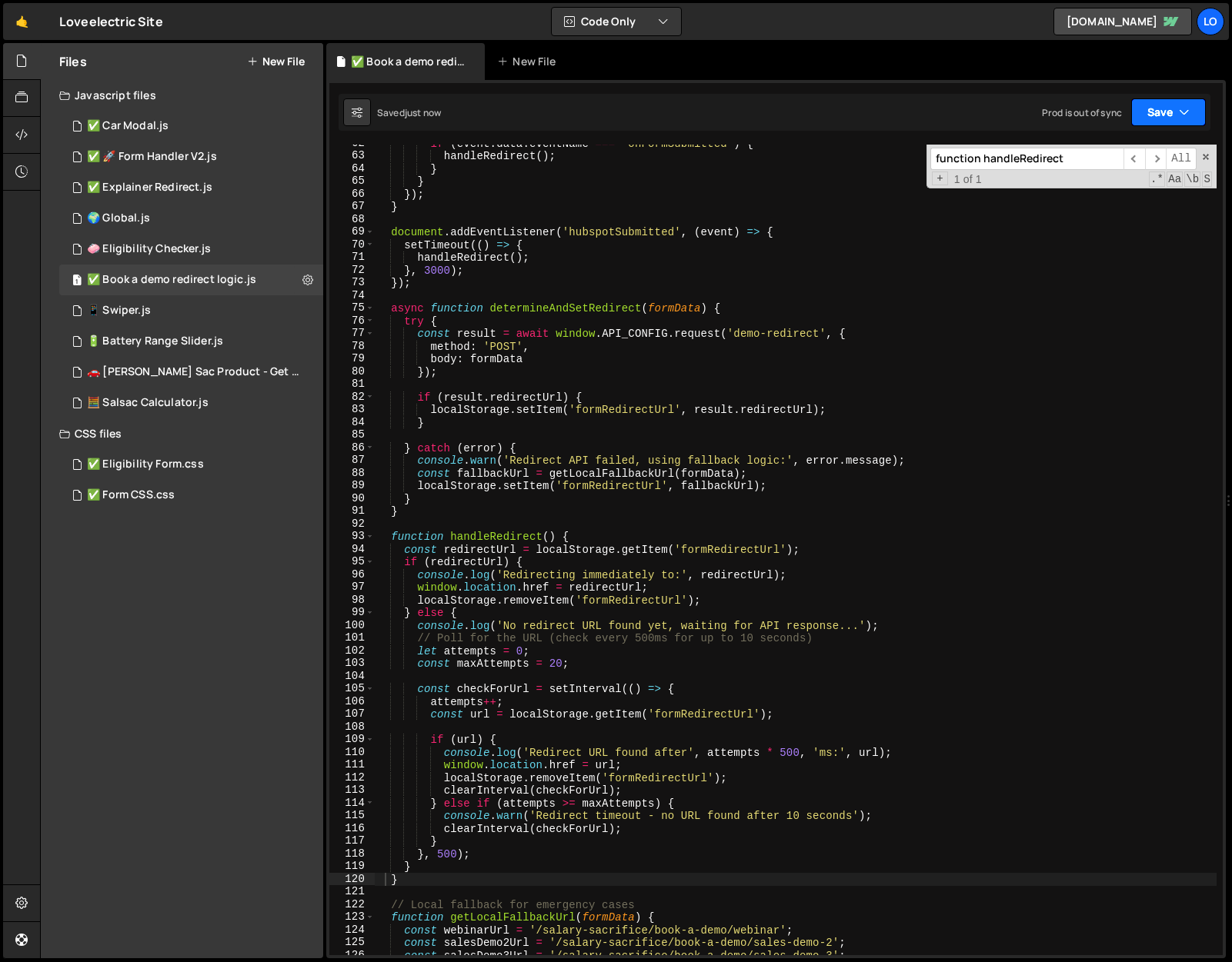
click at [1153, 109] on button "Save" at bounding box center [1168, 112] width 74 height 27
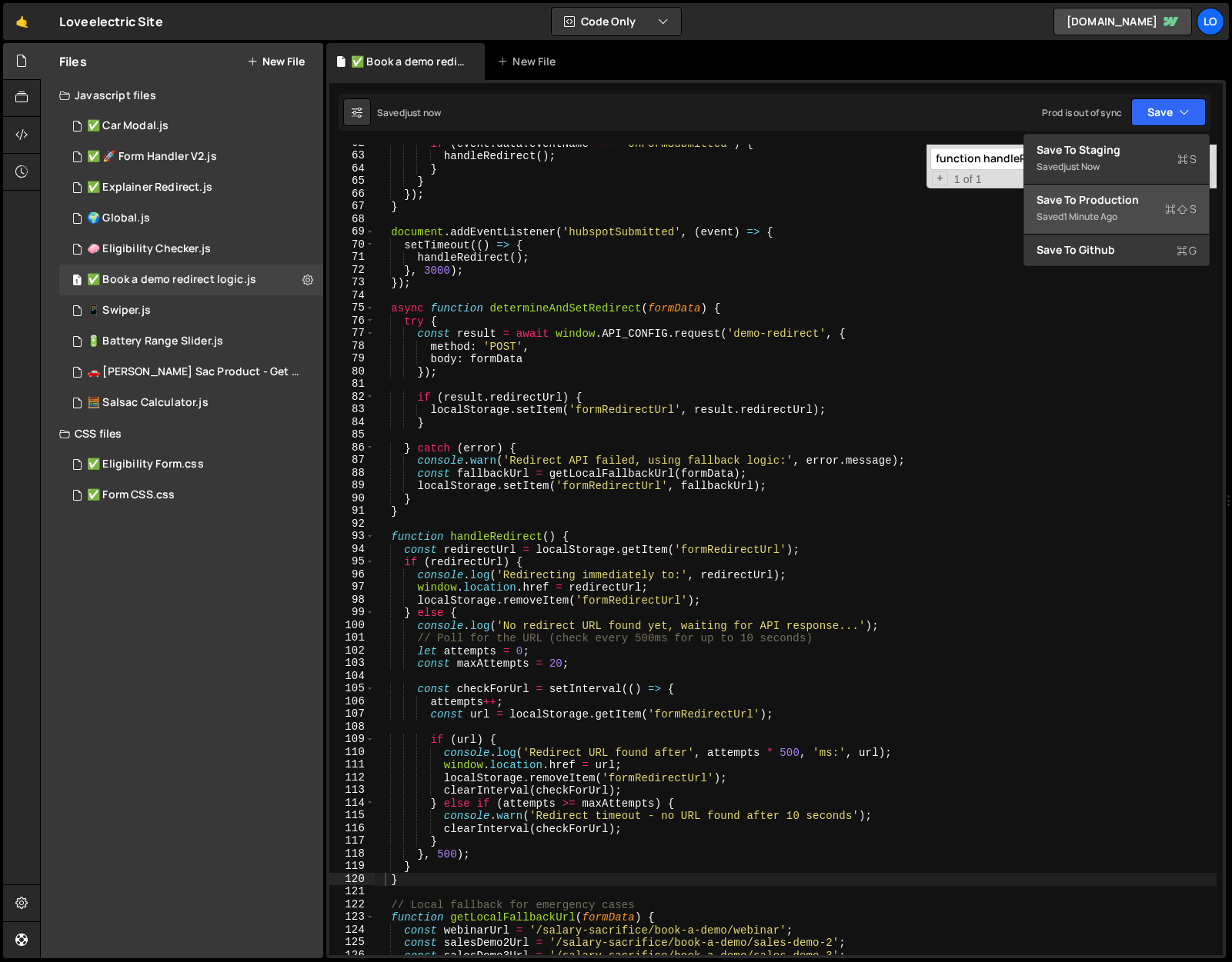
click at [1133, 203] on div "Save to Production S" at bounding box center [1116, 200] width 160 height 15
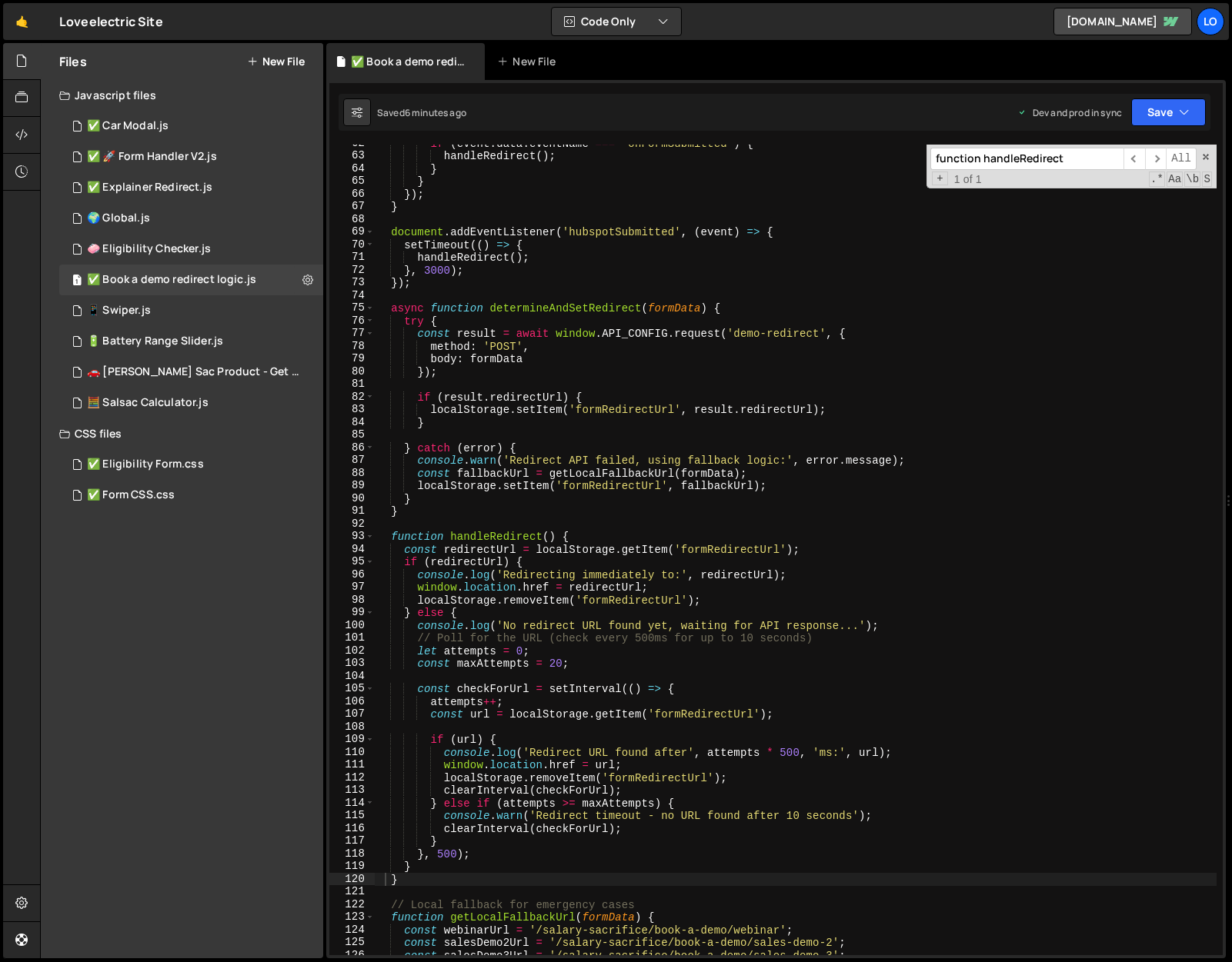
click at [673, 582] on div "if ( event . data . eventName === 'onFormSubmitted' ) { handleRedirect ( ) ; } …" at bounding box center [796, 554] width 842 height 835
click at [1203, 156] on span at bounding box center [1205, 156] width 11 height 11
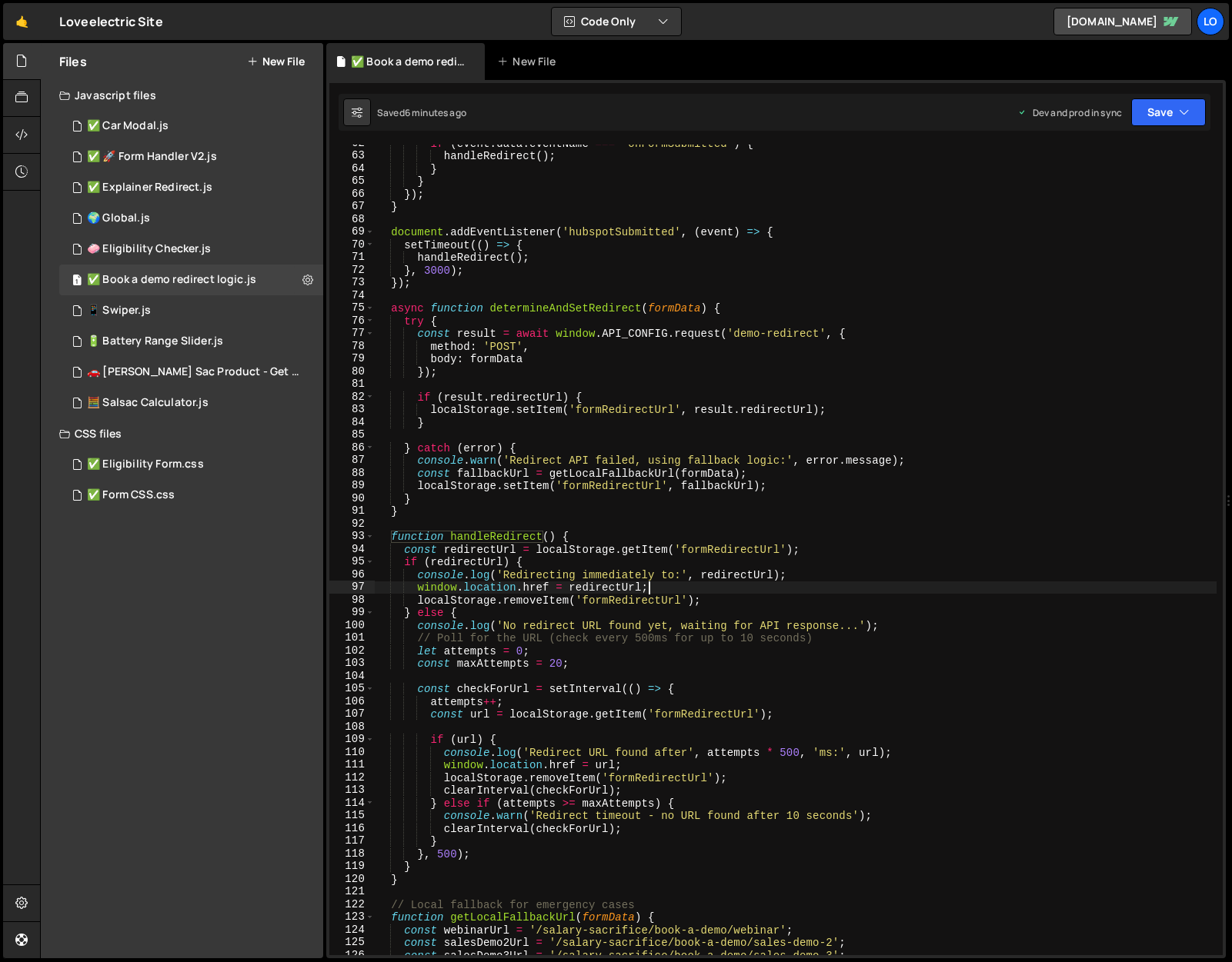
click at [599, 402] on div "if ( event . data . eventName === 'onFormSubmitted' ) { handleRedirect ( ) ; } …" at bounding box center [796, 554] width 842 height 835
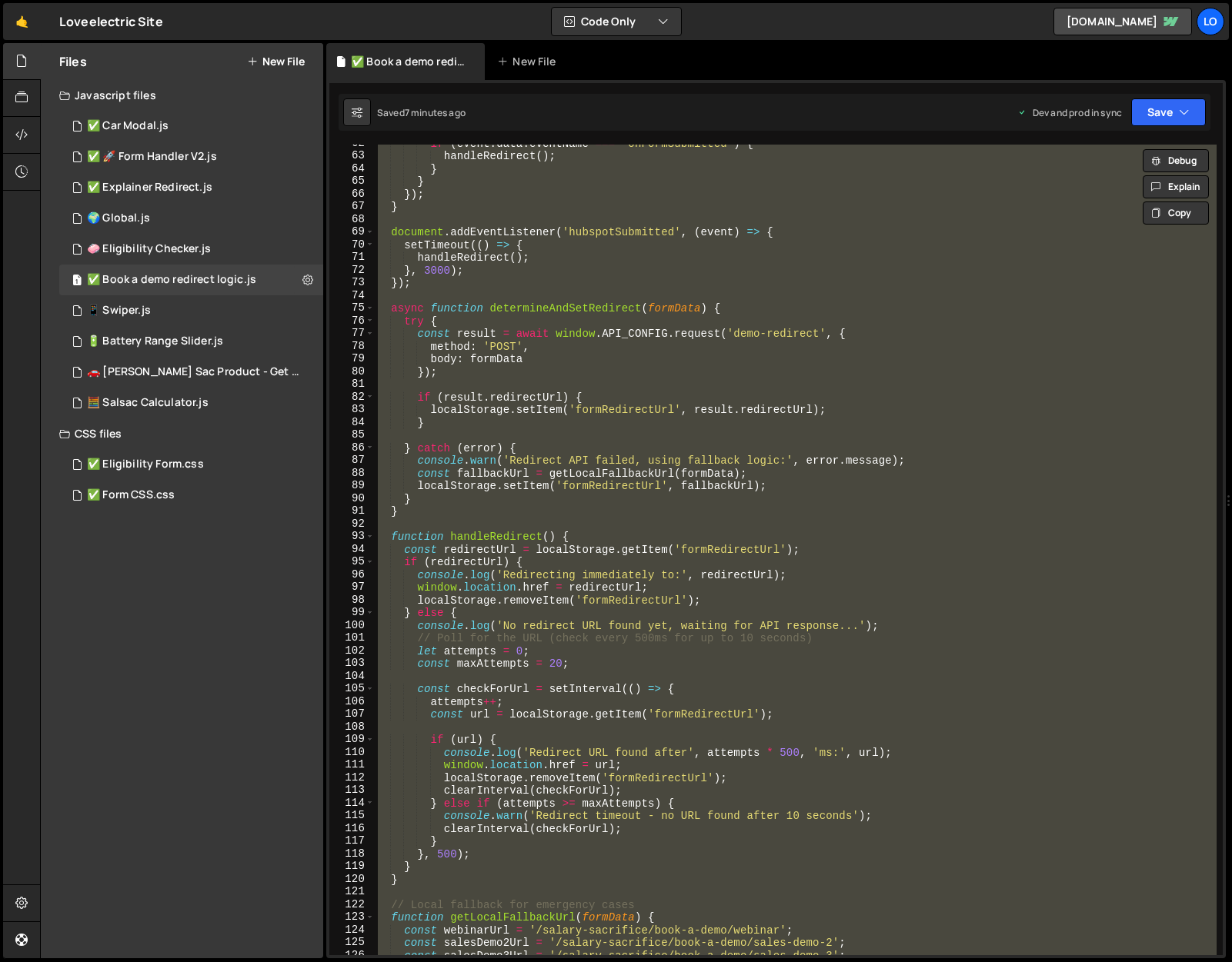
click at [654, 620] on div "if ( event . data . eventName === 'onFormSubmitted' ) { handleRedirect ( ) ; } …" at bounding box center [796, 550] width 842 height 811
paste textarea
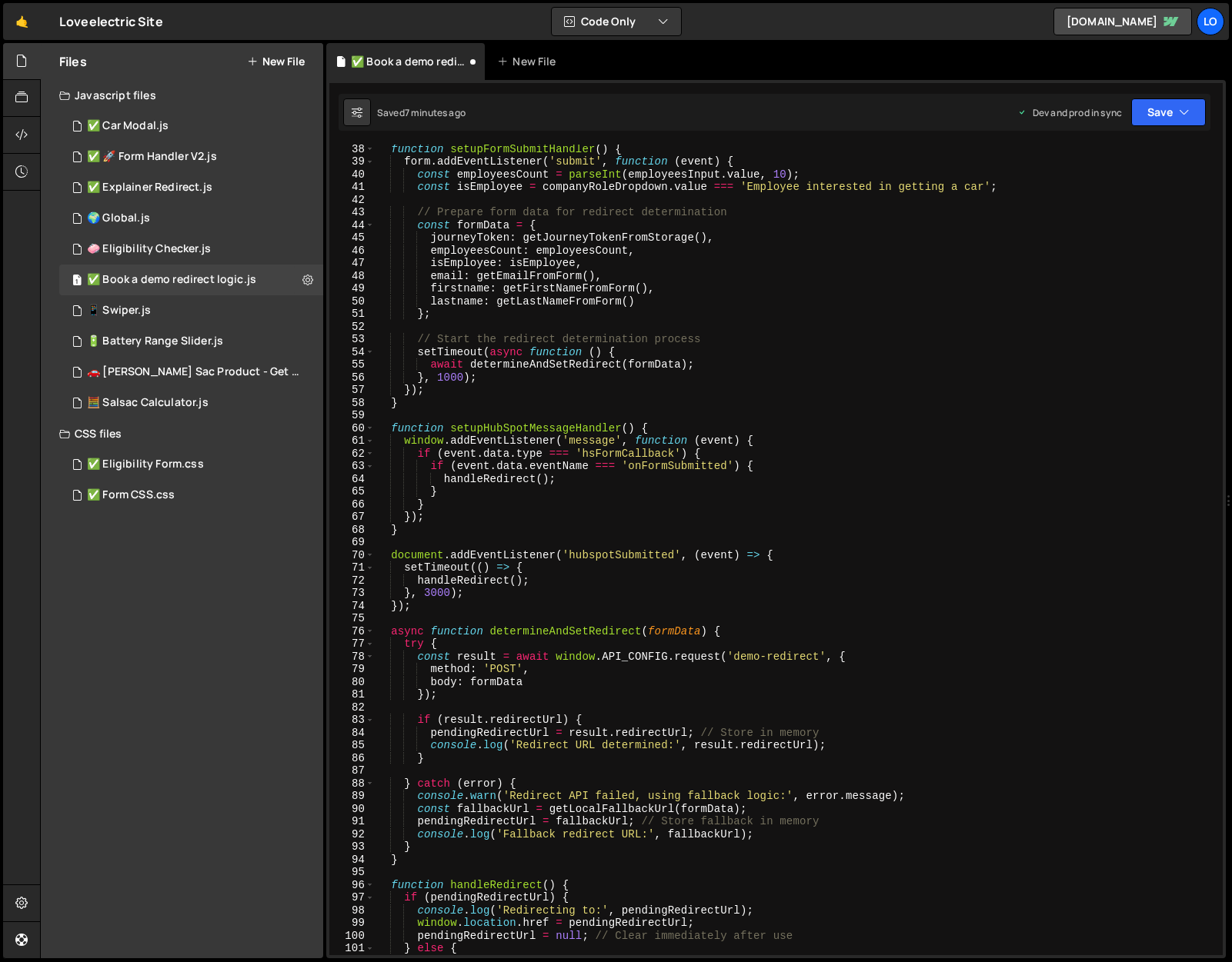
scroll to position [0, 0]
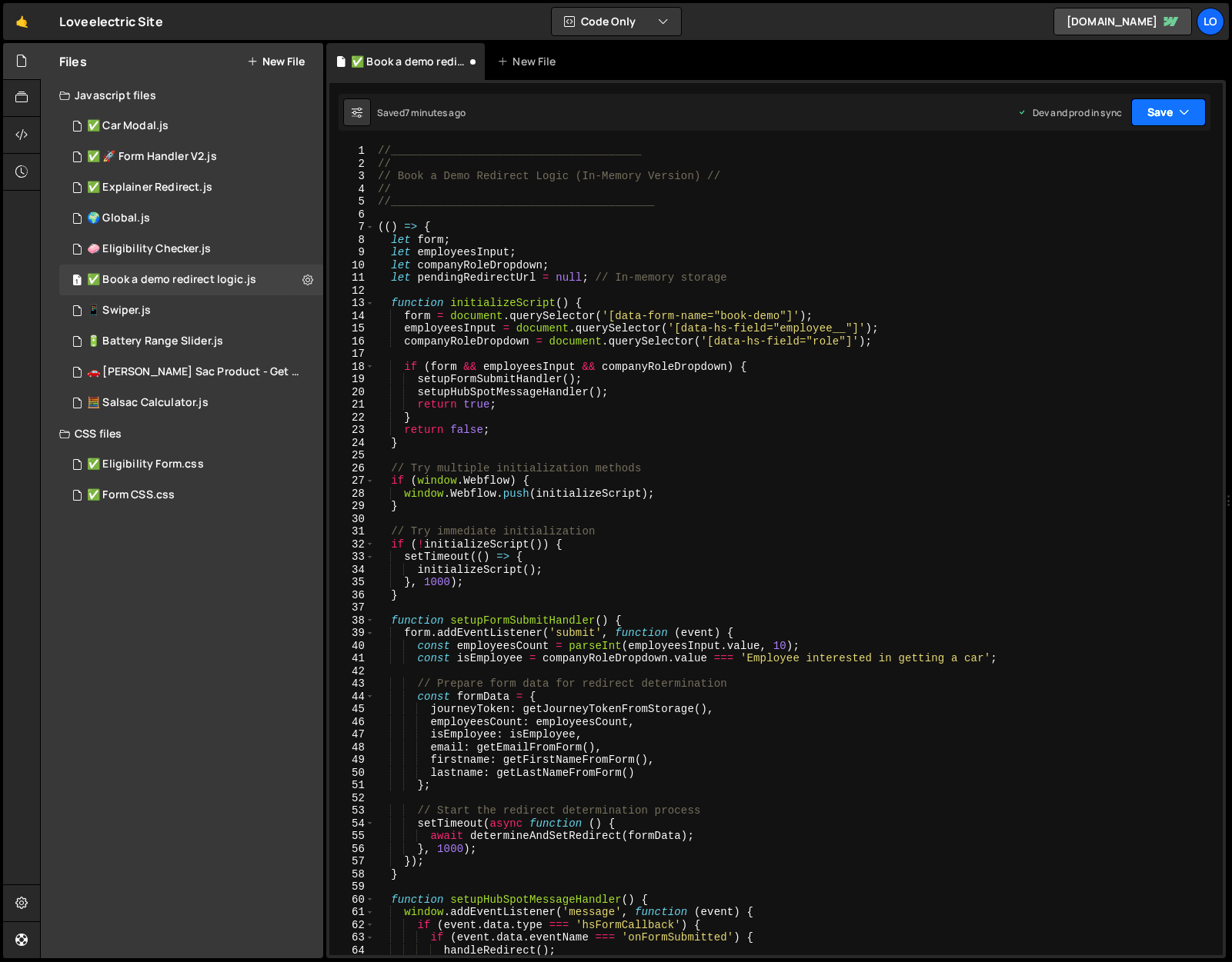
click at [1164, 113] on button "Save" at bounding box center [1168, 112] width 74 height 27
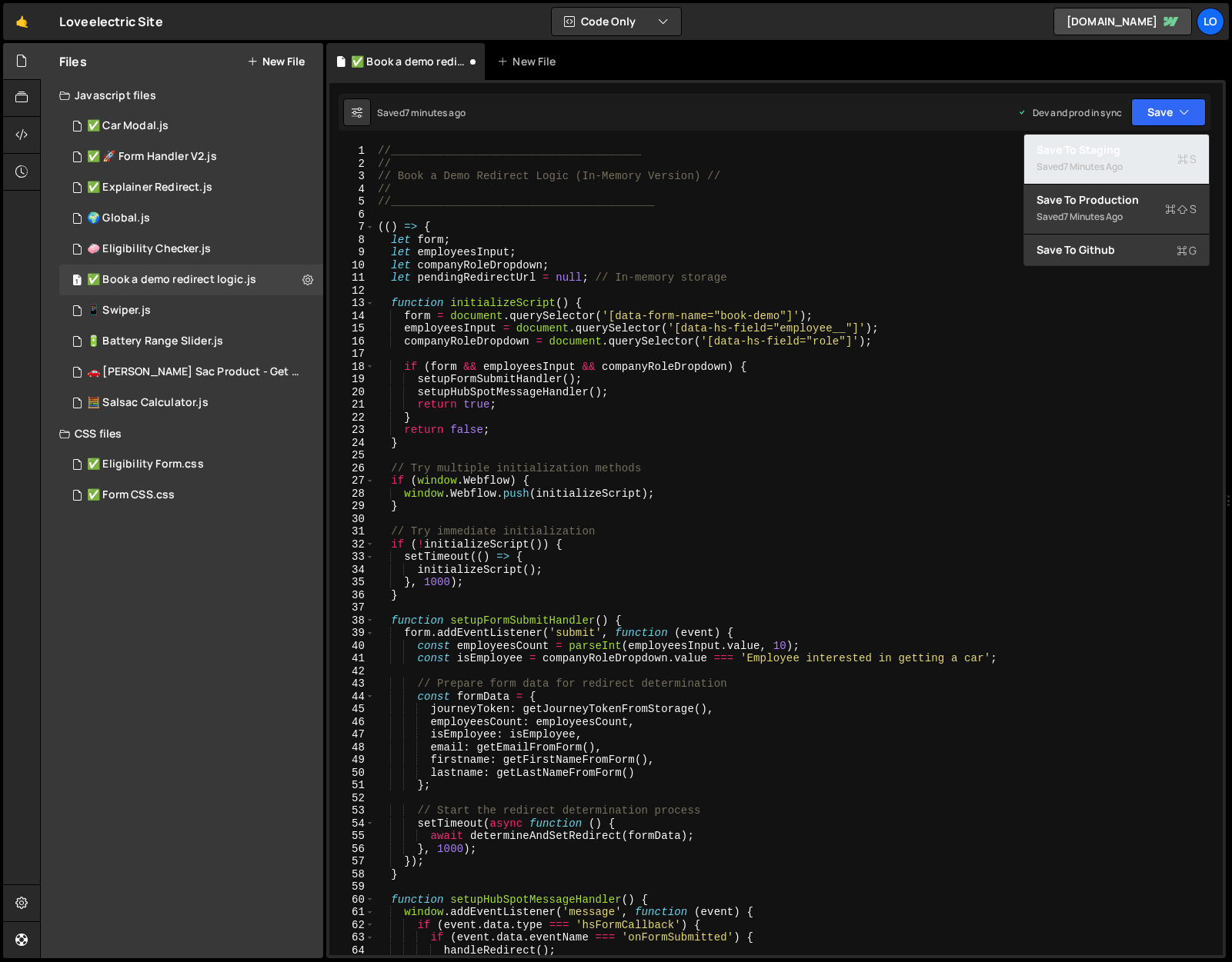
click at [1150, 160] on div "Saved 7 minutes ago" at bounding box center [1116, 167] width 160 height 19
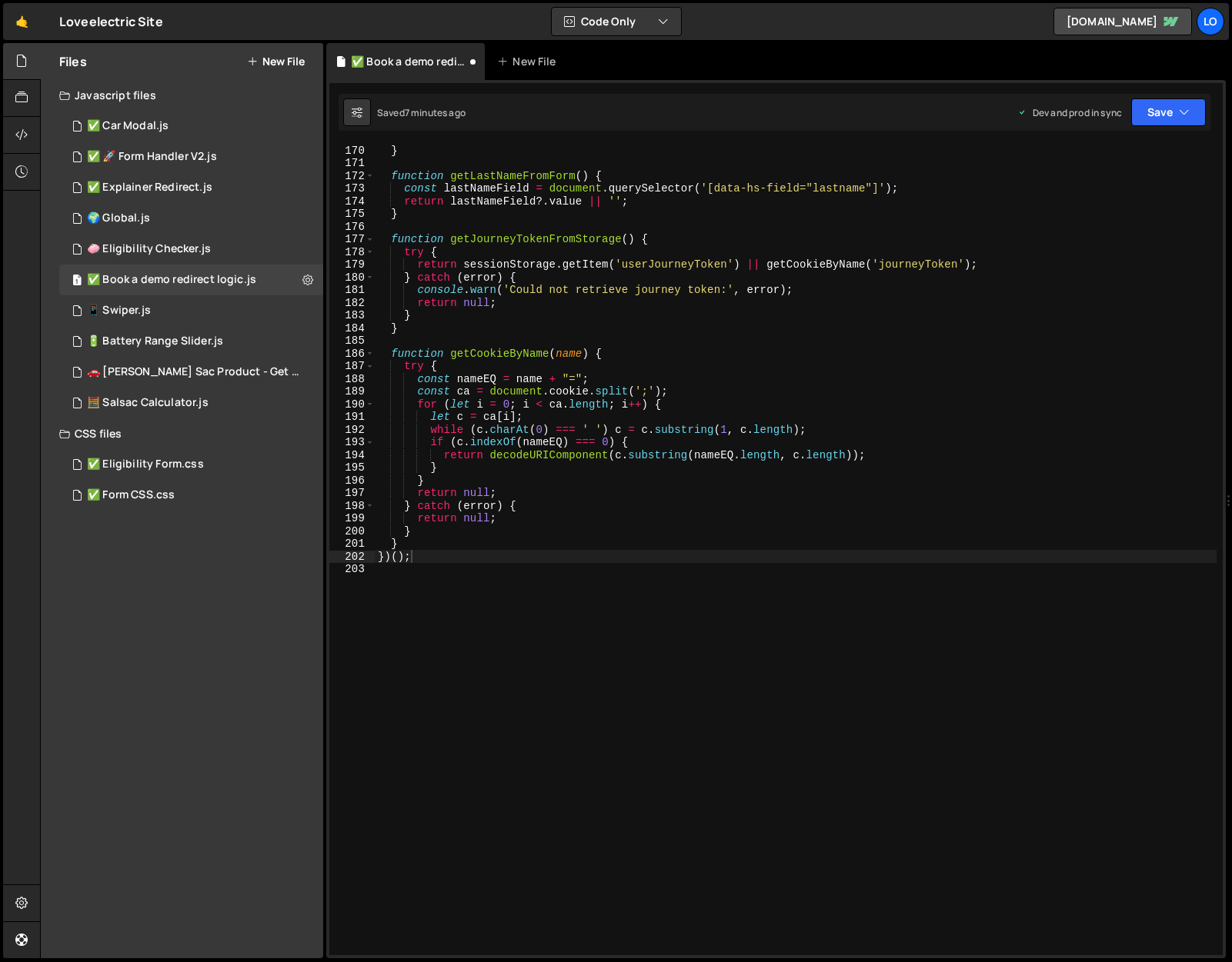
scroll to position [2145, 0]
click at [1170, 117] on button "Save" at bounding box center [1168, 112] width 74 height 27
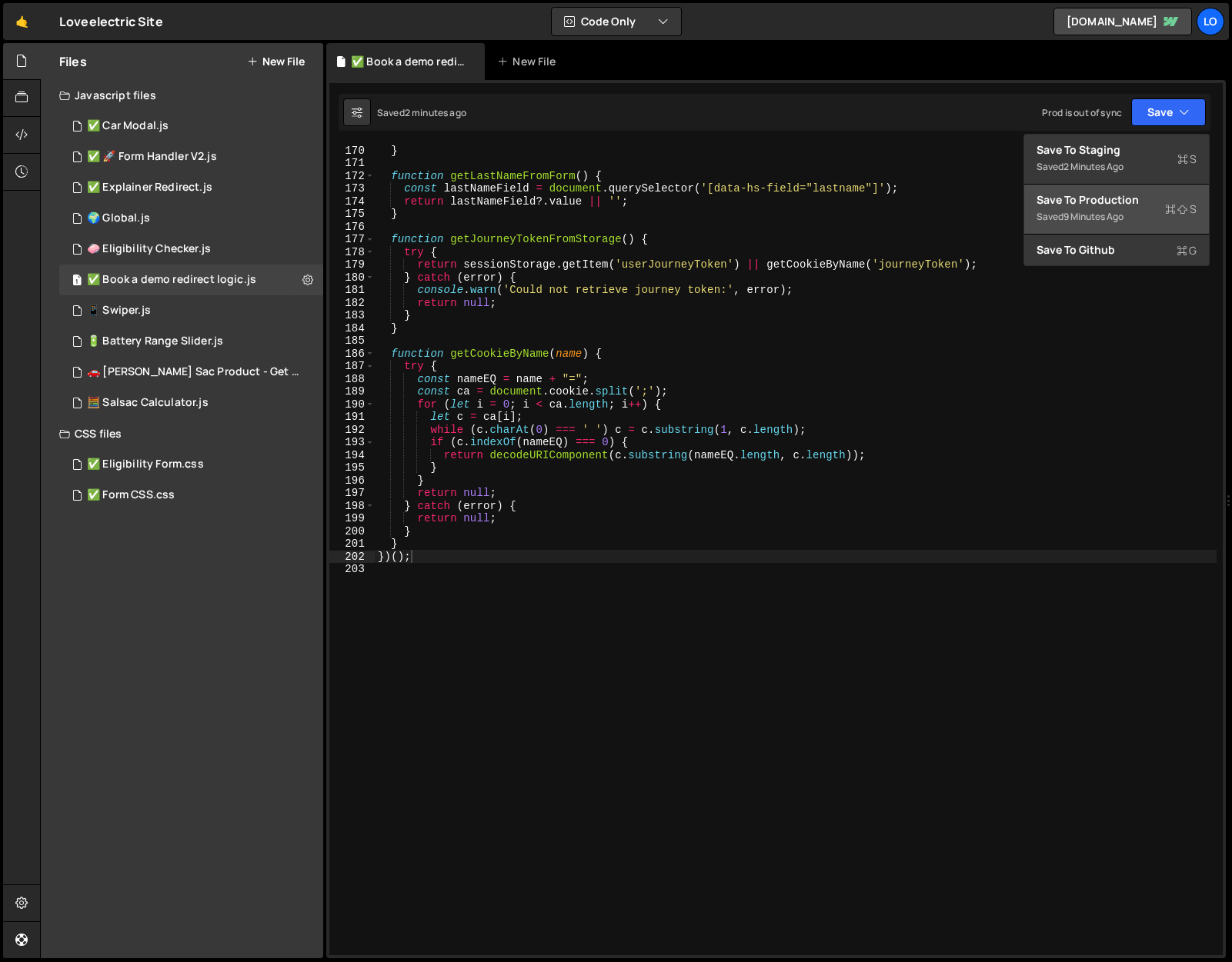
click at [1141, 201] on div "Save to Production S" at bounding box center [1116, 200] width 160 height 15
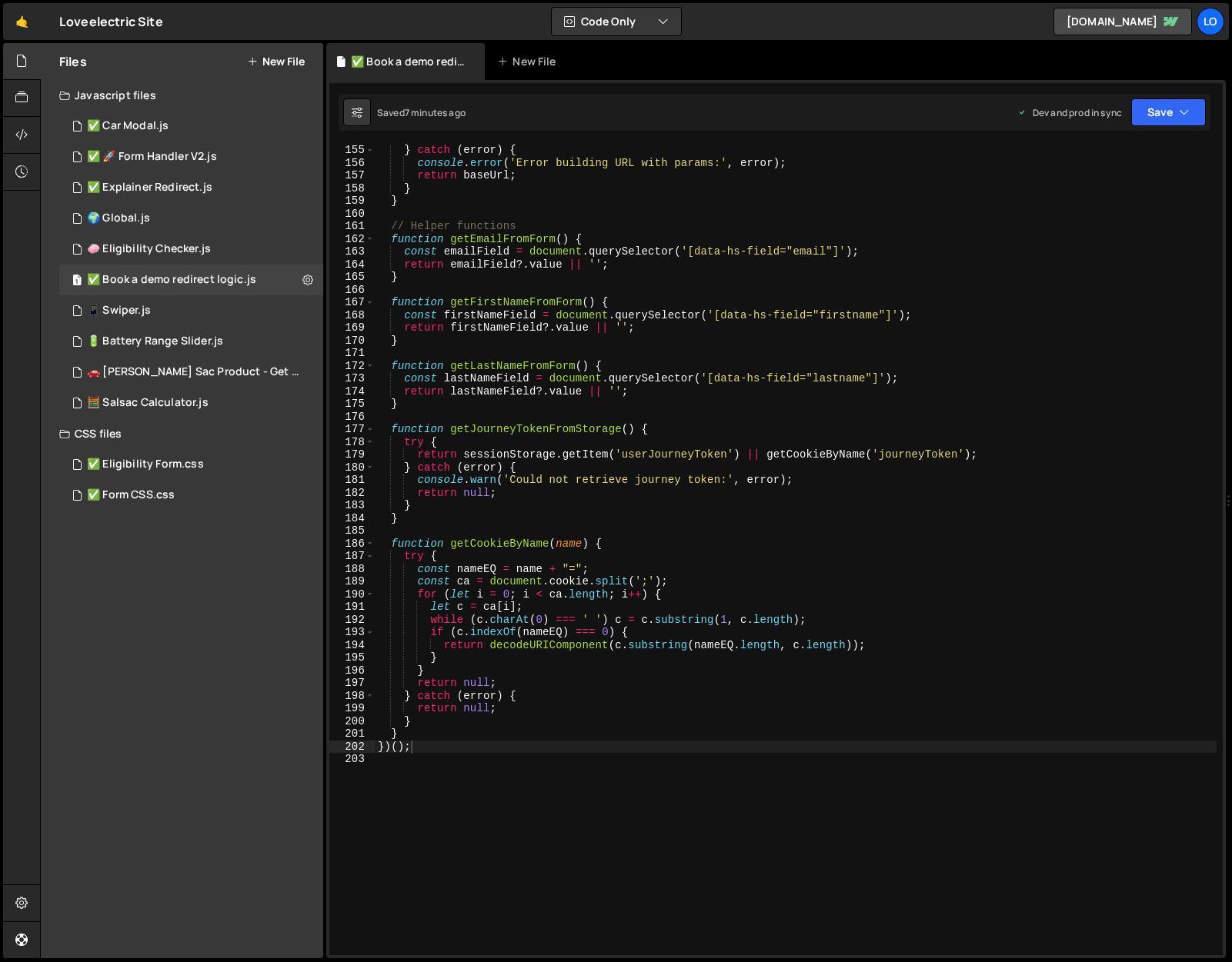
scroll to position [1941, 0]
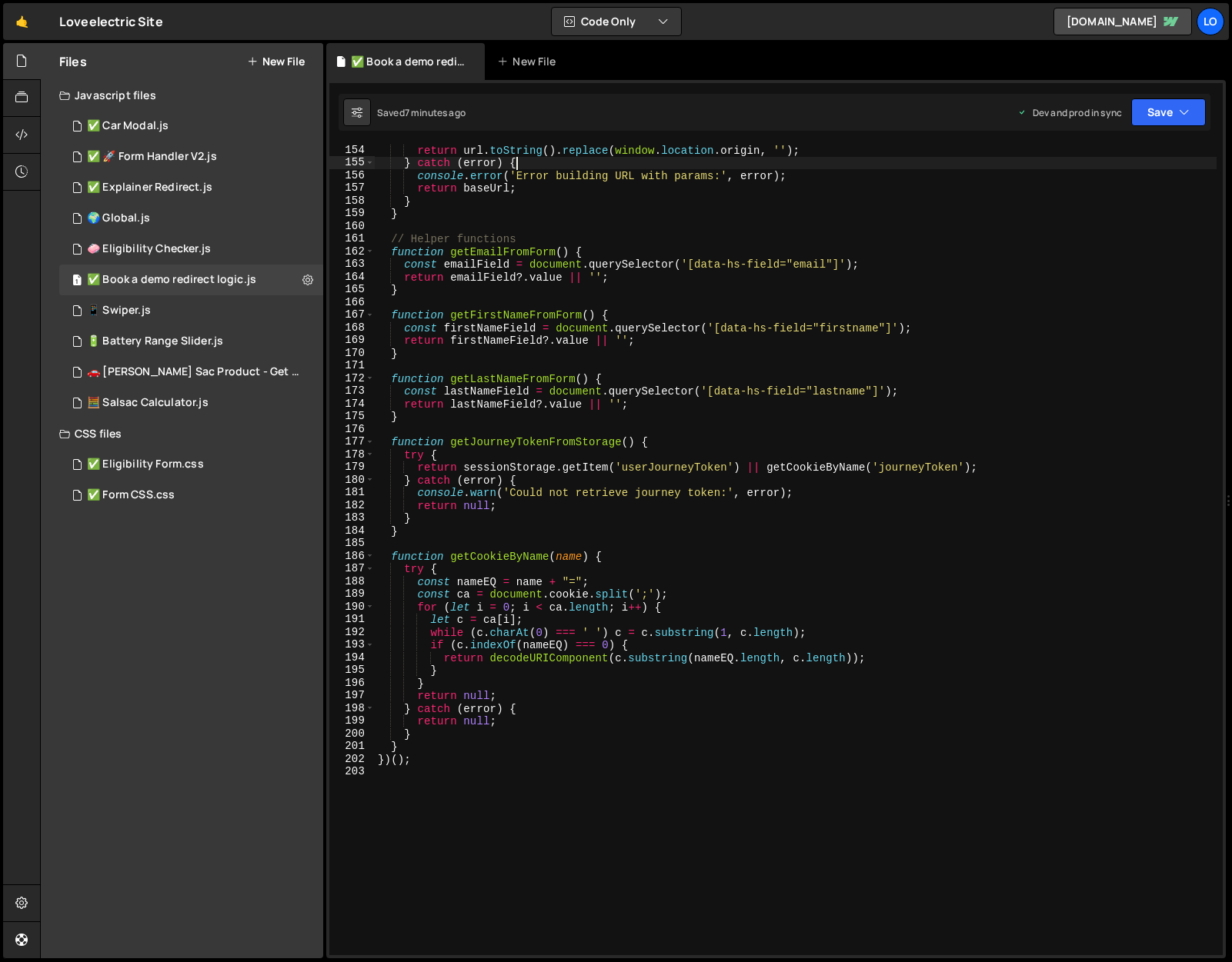
click at [803, 162] on div "return url . toString ( ) . replace ( window . location . origin , '' ) ; } cat…" at bounding box center [796, 561] width 842 height 835
click at [793, 178] on div "return url . toString ( ) . replace ( window . location . origin , '' ) ; } cat…" at bounding box center [796, 561] width 842 height 835
paste textarea "setTimeout(async function"
type textarea "console.error('Error building URL with params:', error);"
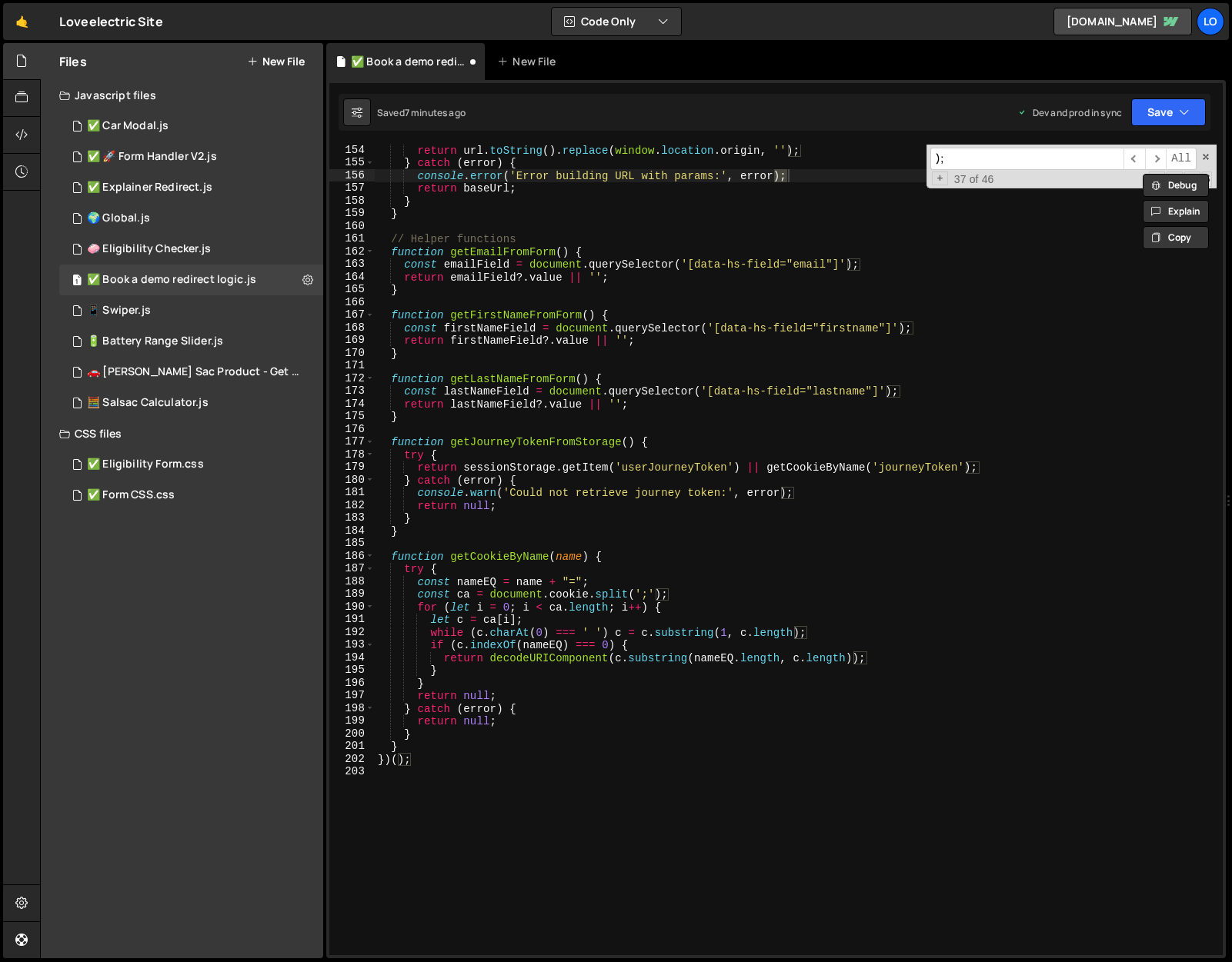
paste input "setTimeout(async function"
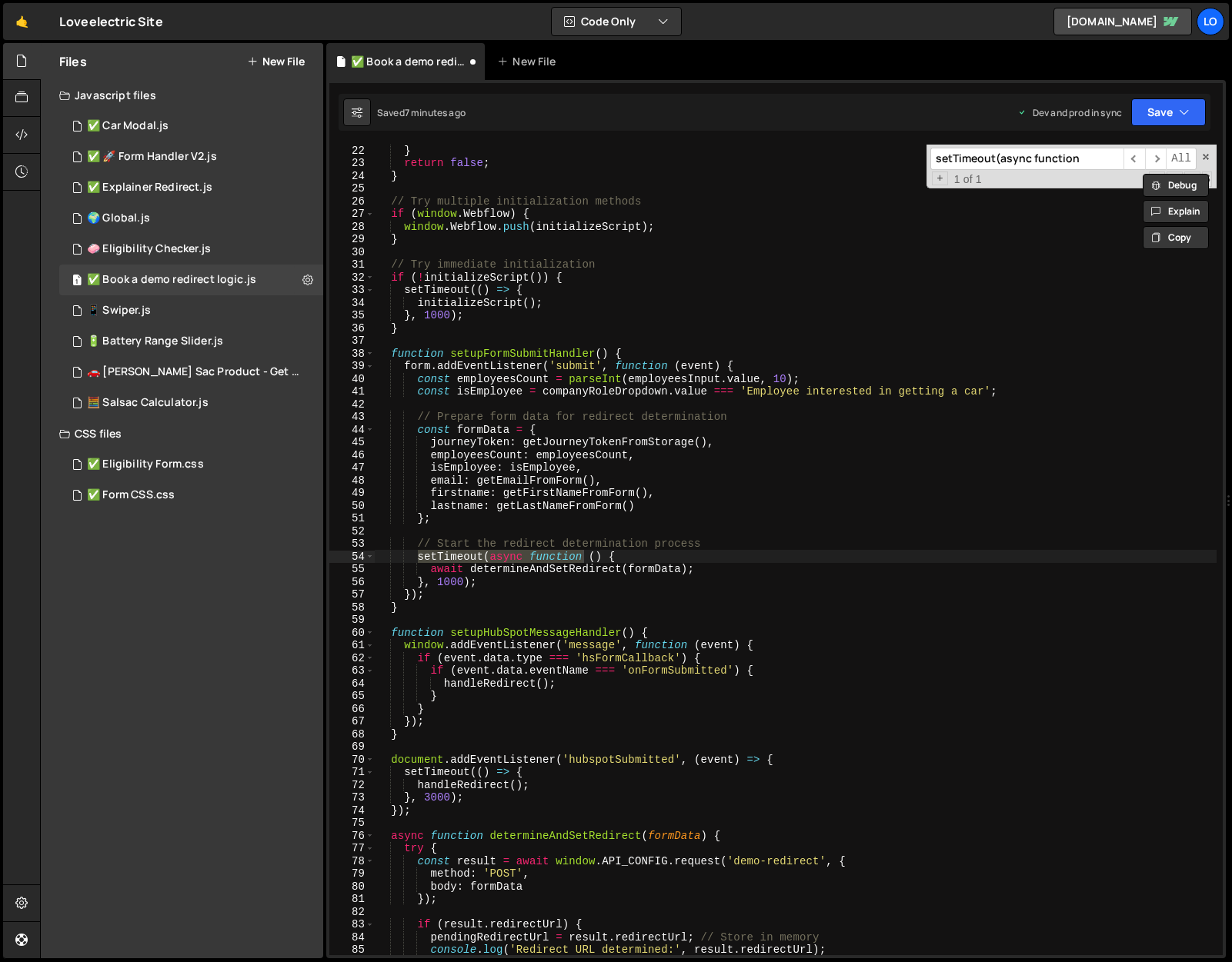
type input "setTimeout(async function"
click at [617, 558] on div "} return false ; } // Try multiple initialization methods if ( window . Webflow…" at bounding box center [796, 561] width 842 height 835
click at [447, 583] on div "} return false ; } // Try multiple initialization methods if ( window . Webflow…" at bounding box center [796, 561] width 842 height 835
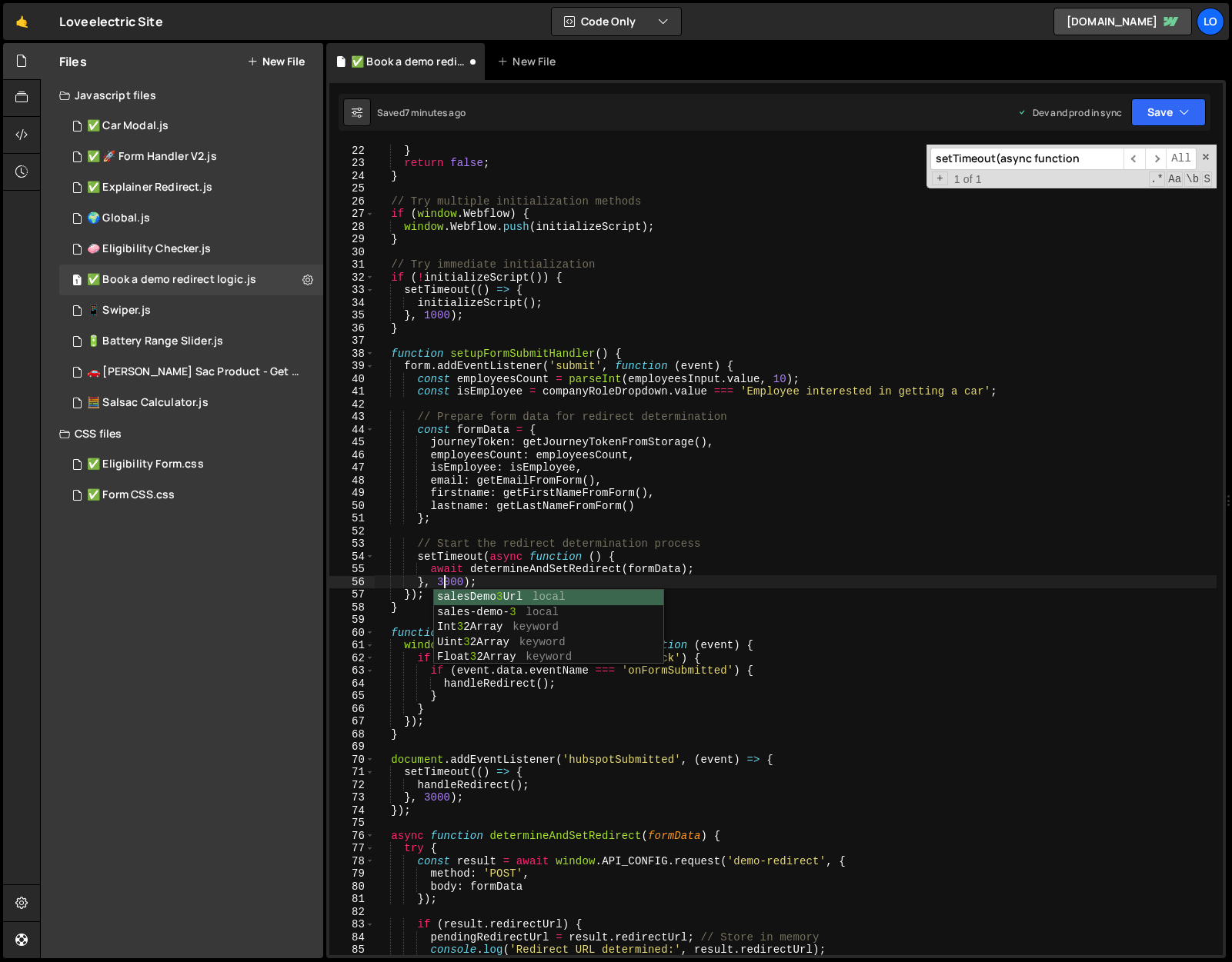
scroll to position [0, 3]
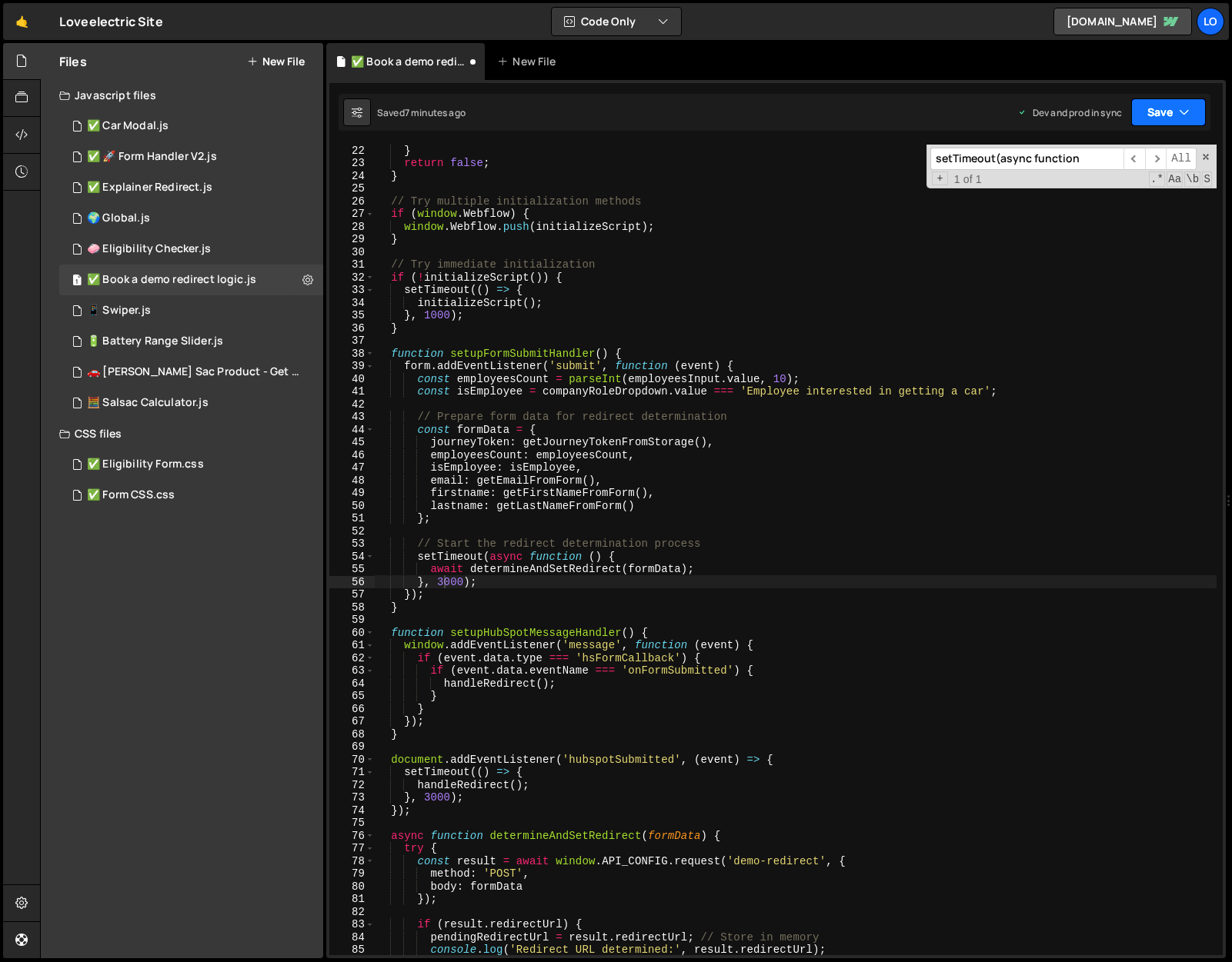
click at [1187, 114] on icon "button" at bounding box center [1184, 112] width 11 height 15
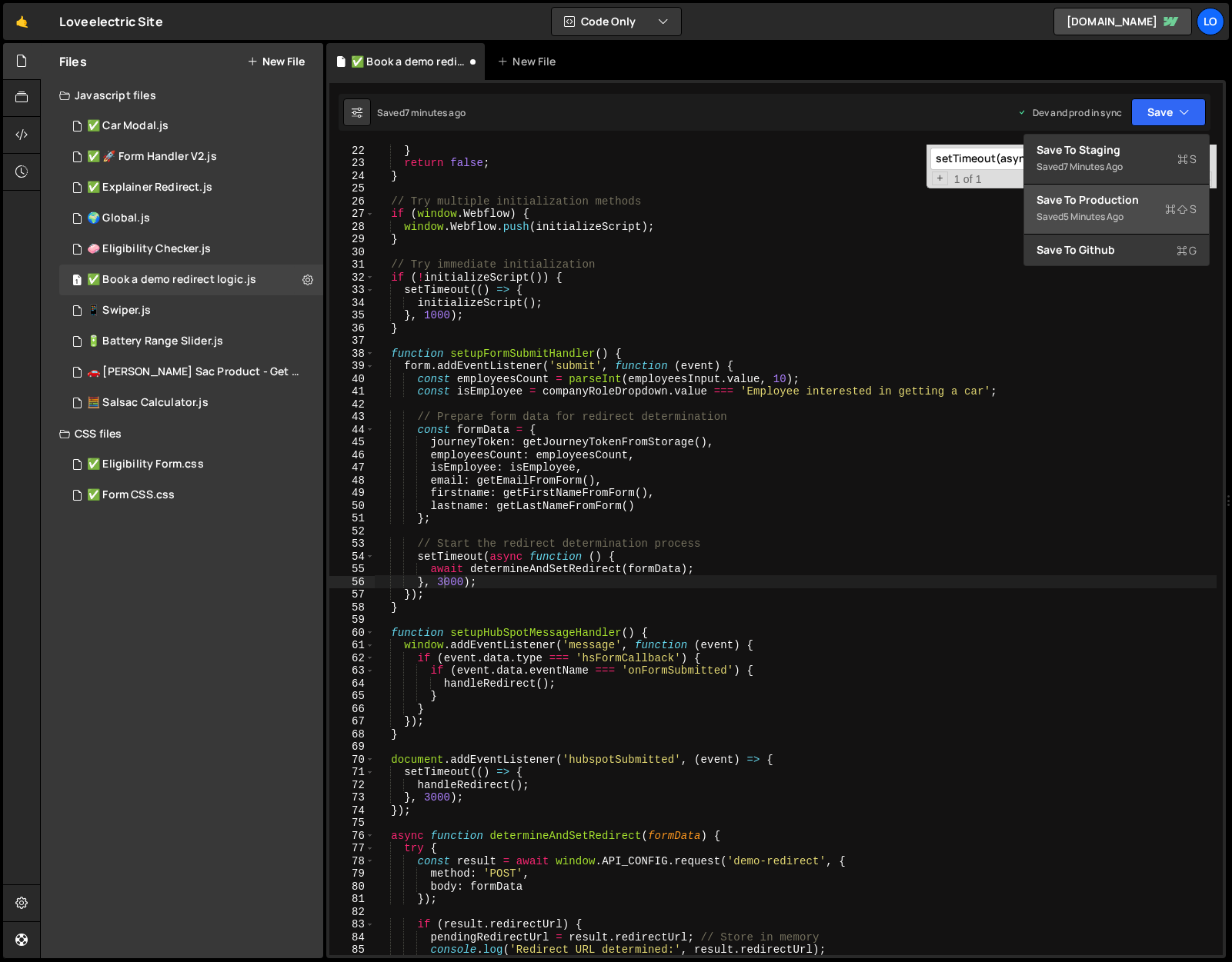
click at [1110, 204] on div "Save to Production S" at bounding box center [1116, 200] width 160 height 15
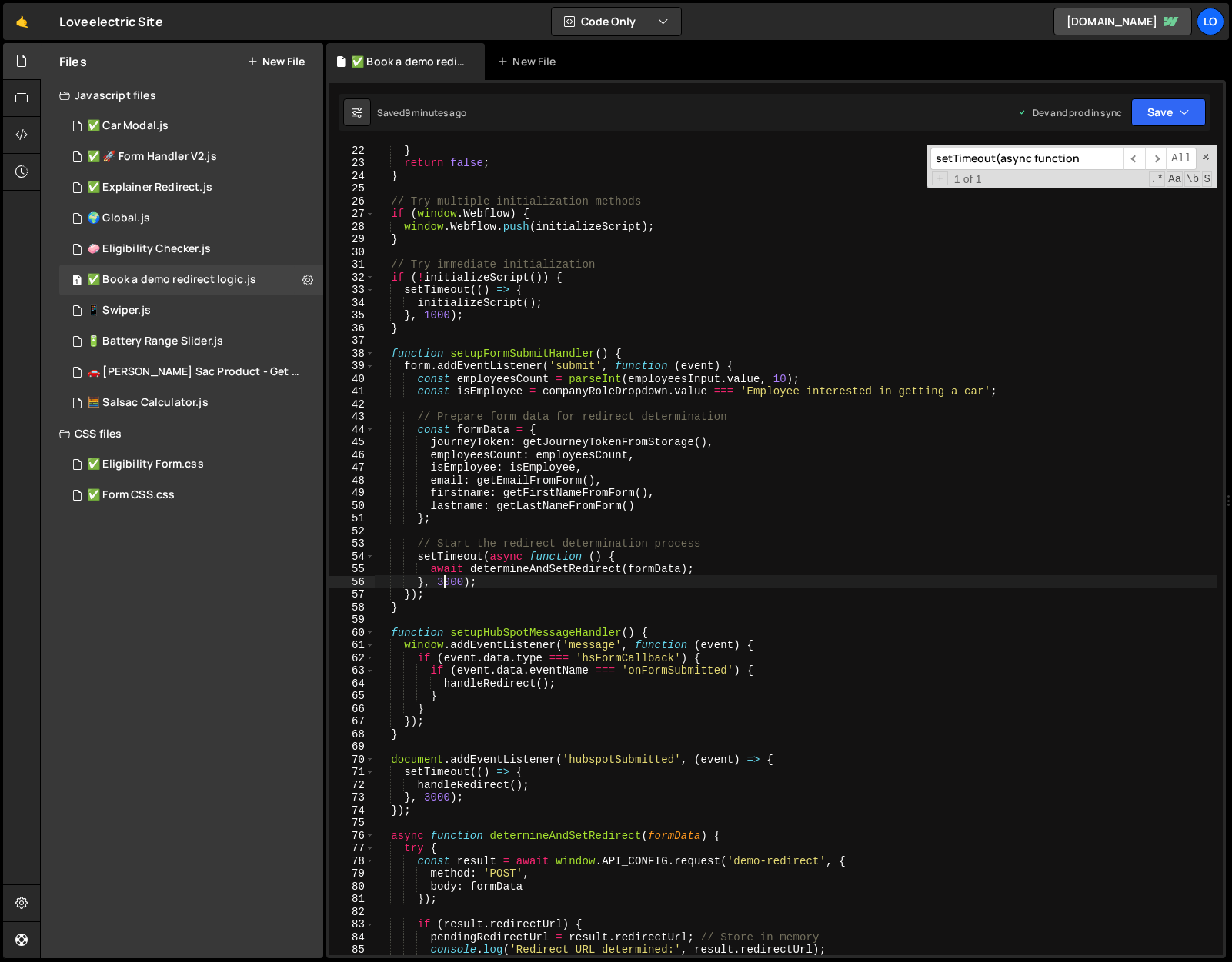
click at [446, 581] on div "} return false ; } // Try multiple initialization methods if ( window . Webflow…" at bounding box center [796, 561] width 842 height 835
type textarea "}, 4000);"
click at [1153, 126] on div "Saved 9 minutes ago Dev and prod in sync Upgrade to Edit Save Save to Staging S…" at bounding box center [774, 112] width 872 height 37
click at [1165, 112] on button "Save" at bounding box center [1168, 112] width 74 height 27
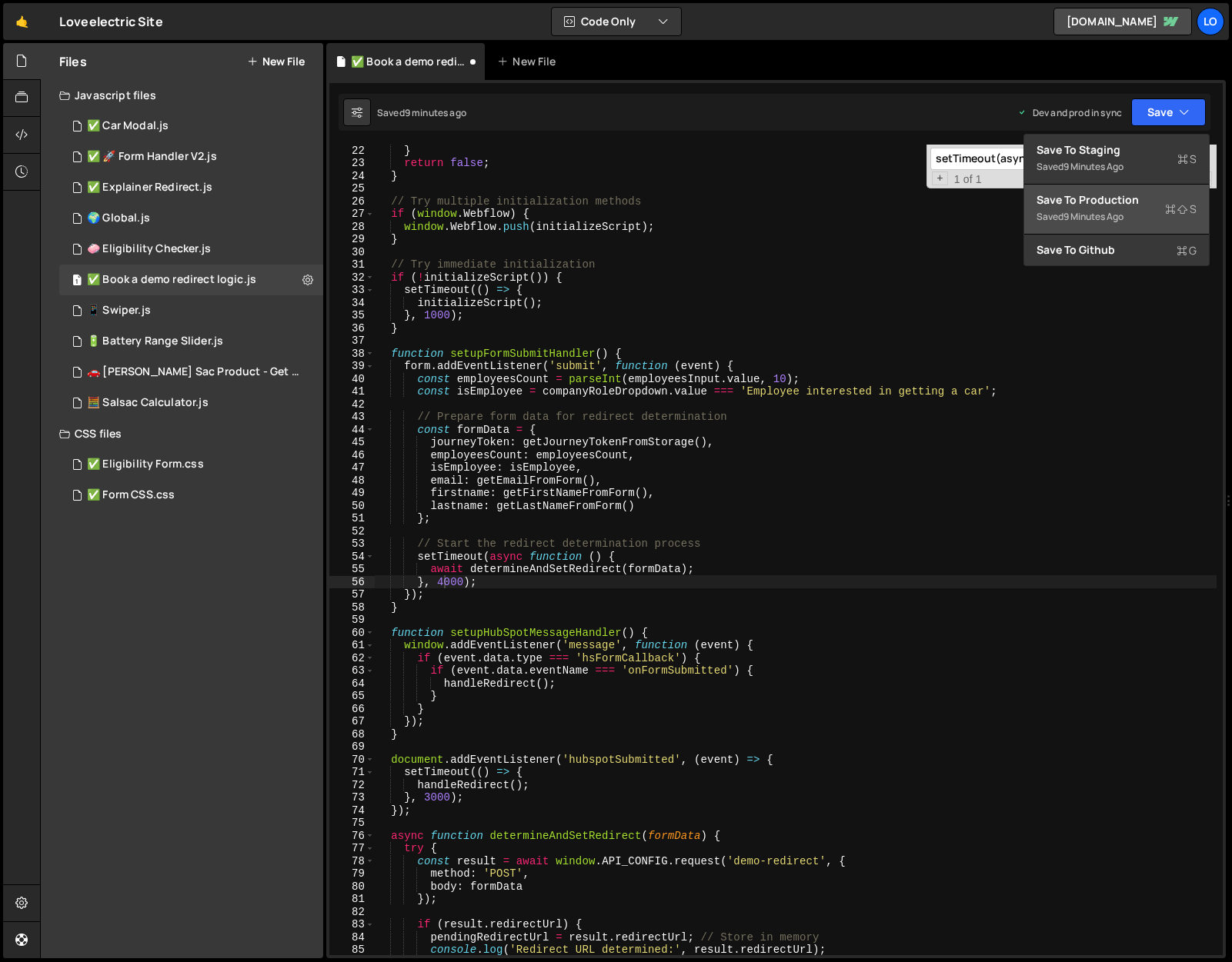
click at [1132, 198] on div "Save to Production S" at bounding box center [1116, 200] width 160 height 15
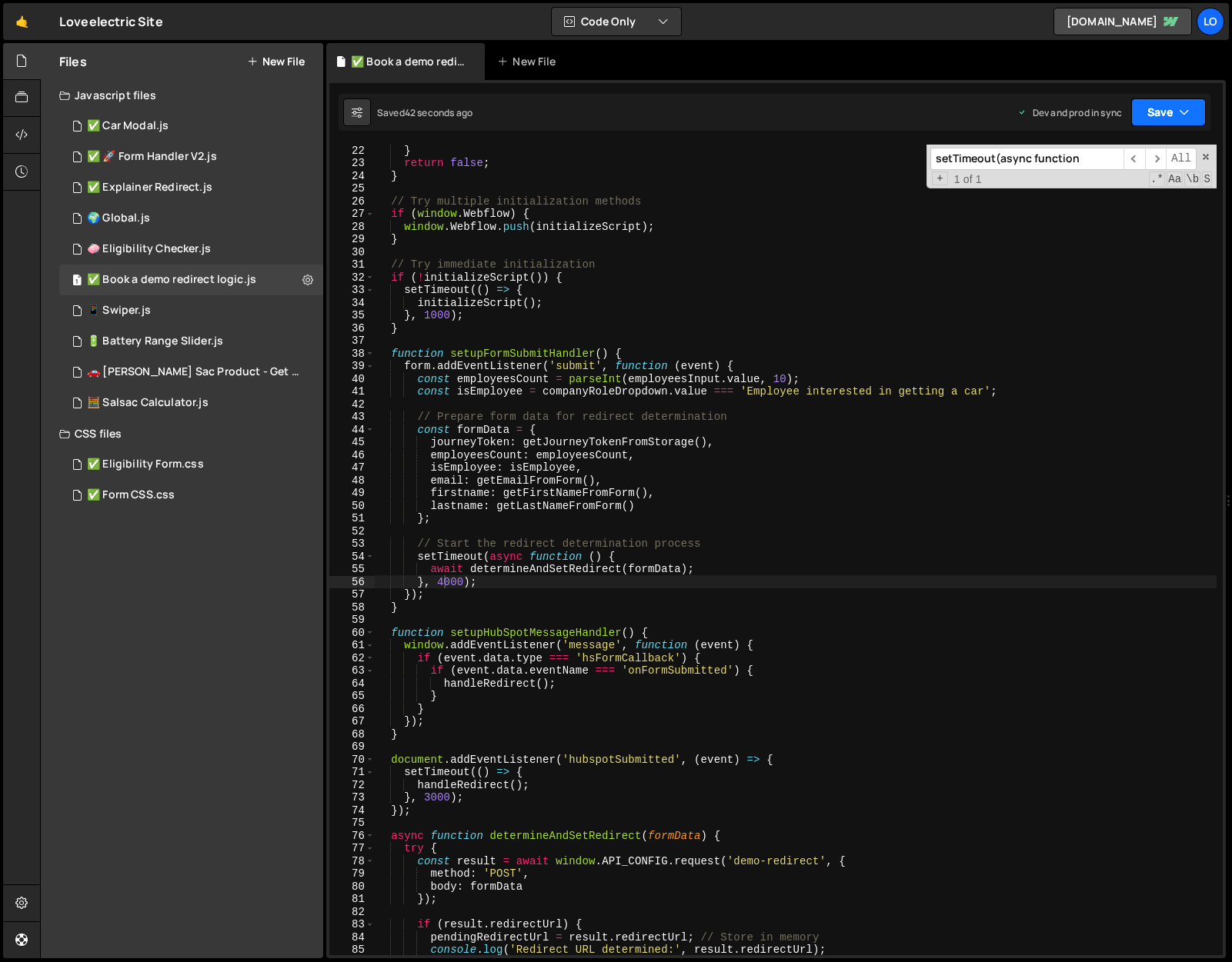
click at [1150, 115] on button "Save" at bounding box center [1168, 112] width 74 height 27
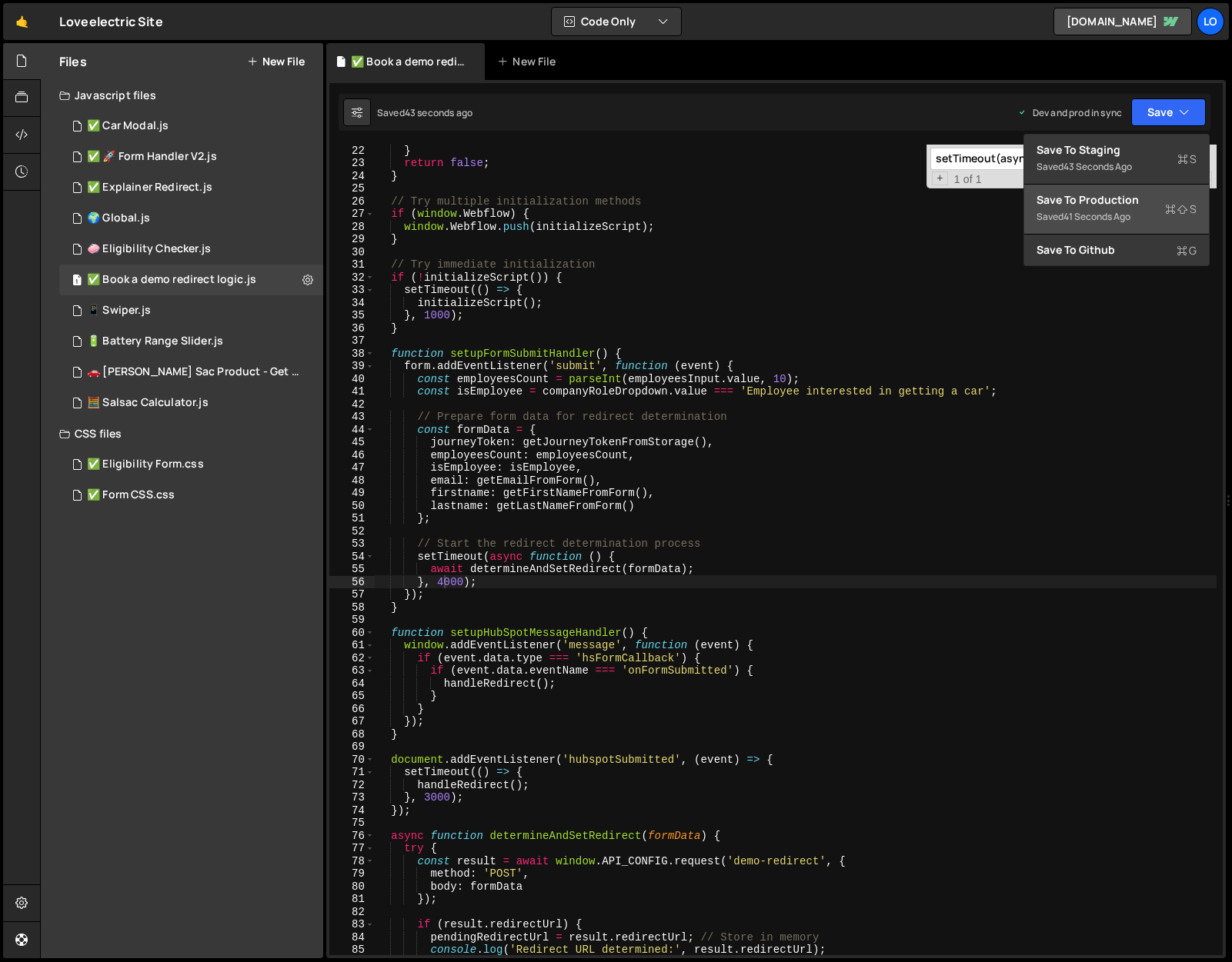
click at [1133, 206] on div "Save to Production S" at bounding box center [1116, 200] width 160 height 15
